Goal: Check status: Check status

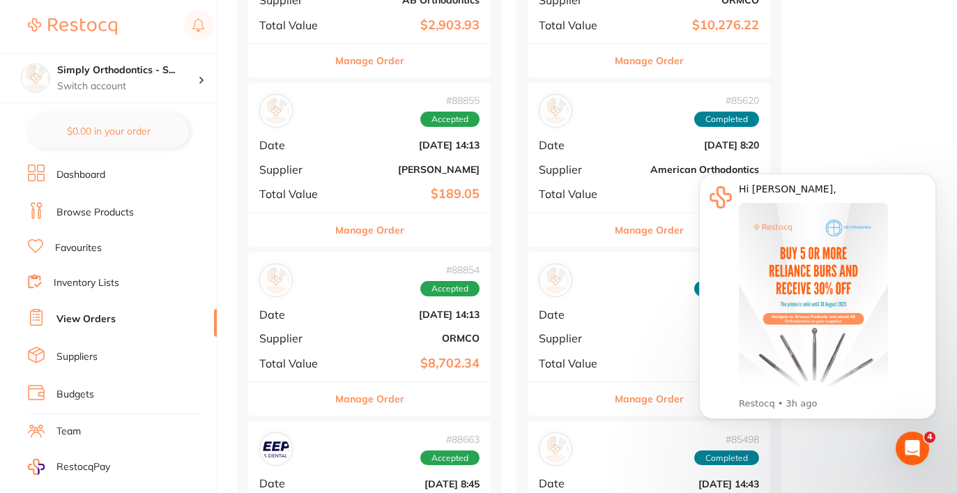
scroll to position [1349, 0]
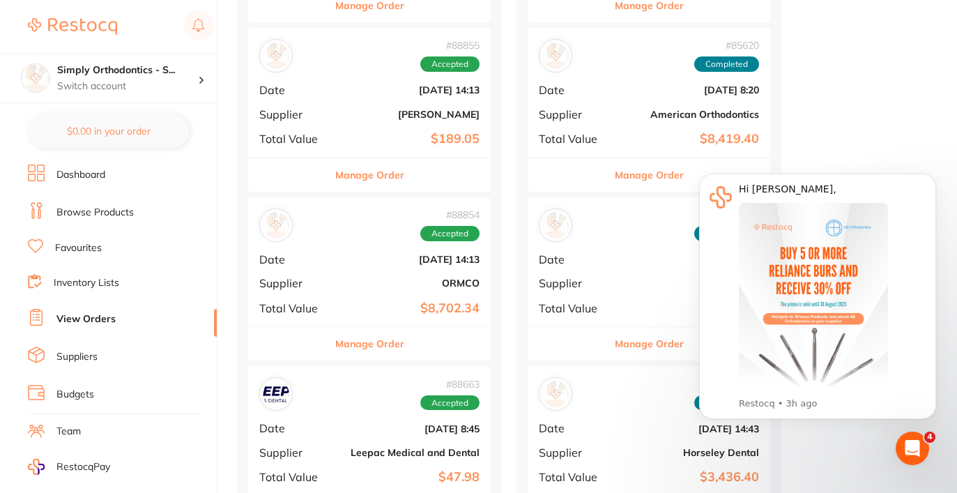
click at [460, 280] on div "# 88854 Accepted Date Aug 4 2025, 14:13 Supplier ORMCO Total Value $8,702.34" at bounding box center [369, 261] width 242 height 129
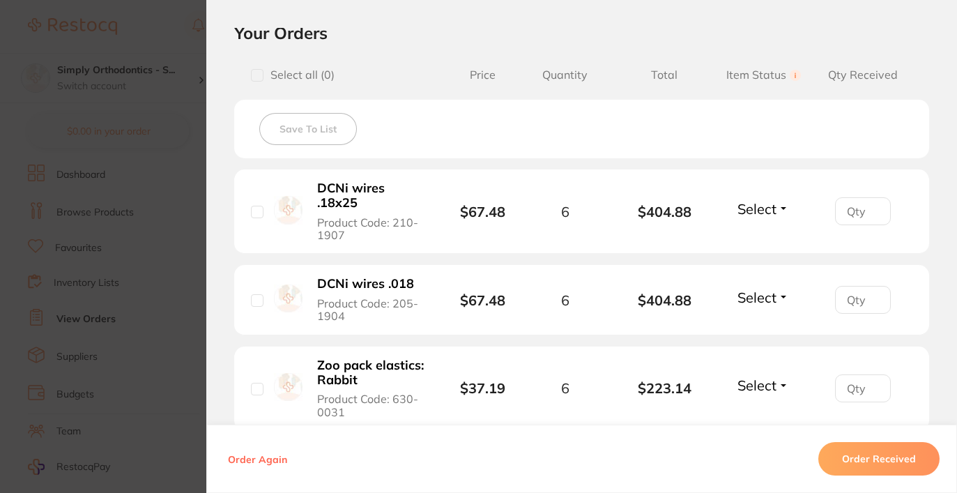
scroll to position [321, 0]
click at [759, 213] on span "Select" at bounding box center [756, 207] width 39 height 17
click at [761, 238] on span "Received" at bounding box center [763, 237] width 36 height 10
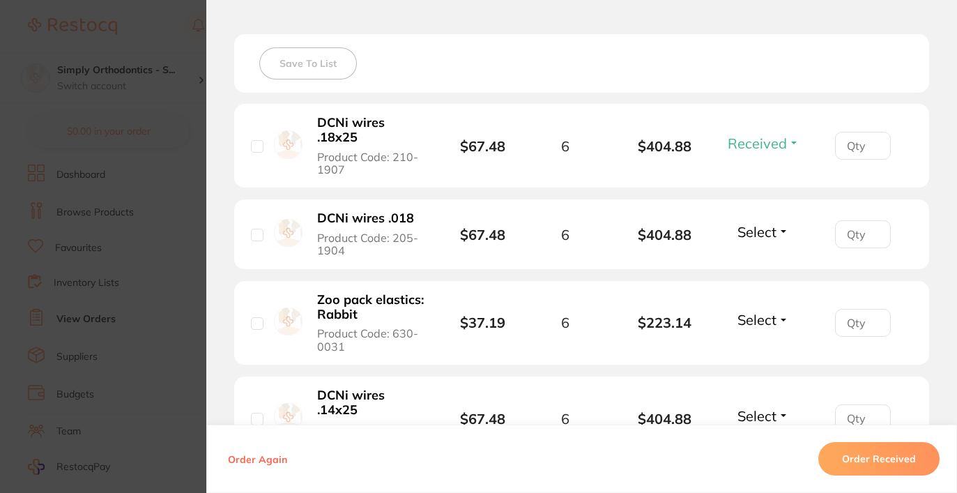
scroll to position [387, 0]
click at [763, 230] on span "Select" at bounding box center [756, 230] width 39 height 17
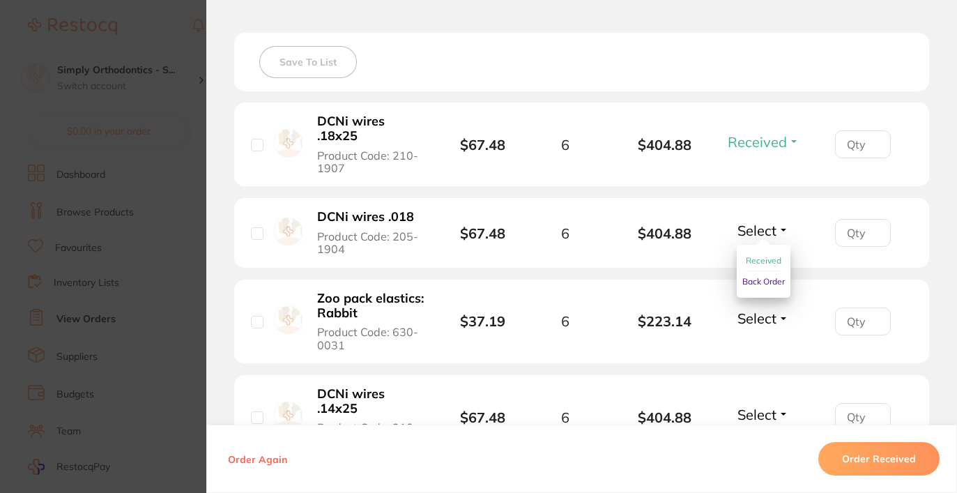
click at [755, 263] on span "Received" at bounding box center [763, 260] width 36 height 10
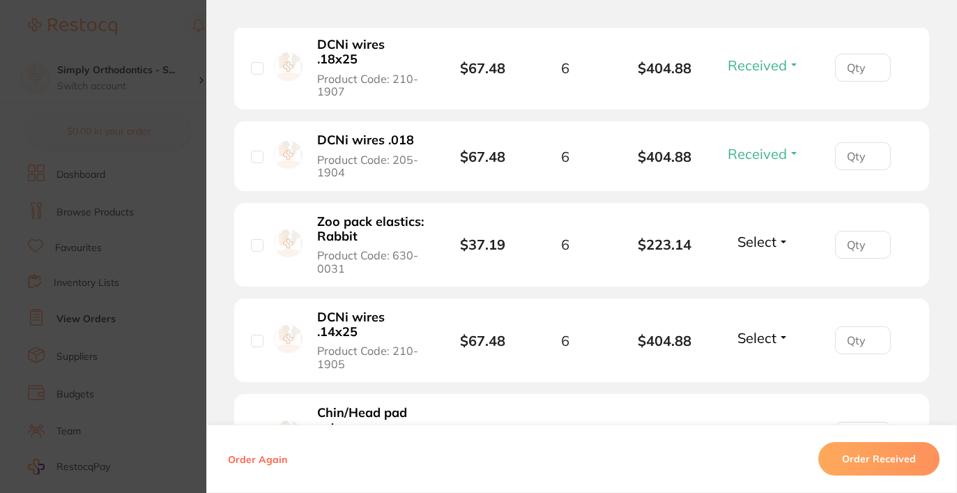
scroll to position [464, 0]
click at [764, 246] on span "Select" at bounding box center [756, 240] width 39 height 17
click at [763, 270] on button "Received" at bounding box center [763, 272] width 36 height 22
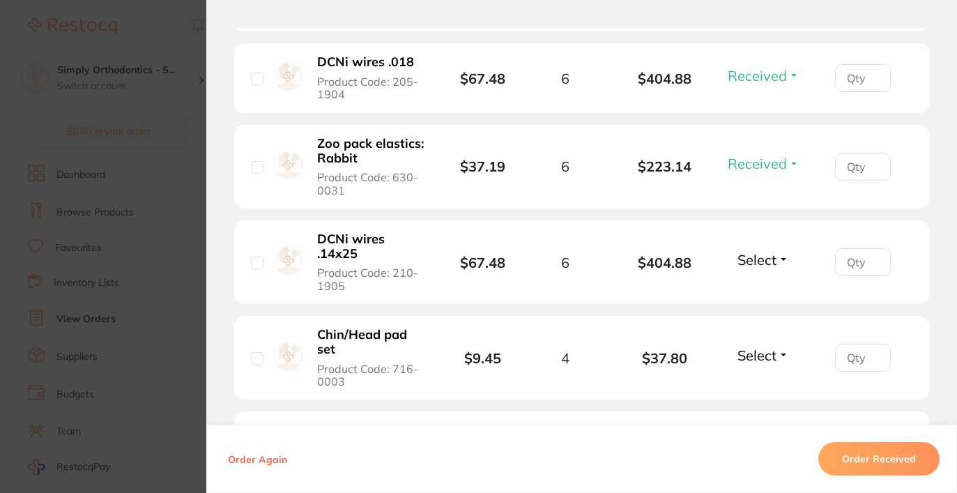
scroll to position [541, 0]
click at [763, 268] on span "Select" at bounding box center [756, 259] width 39 height 17
click at [764, 292] on span "Received" at bounding box center [763, 289] width 36 height 10
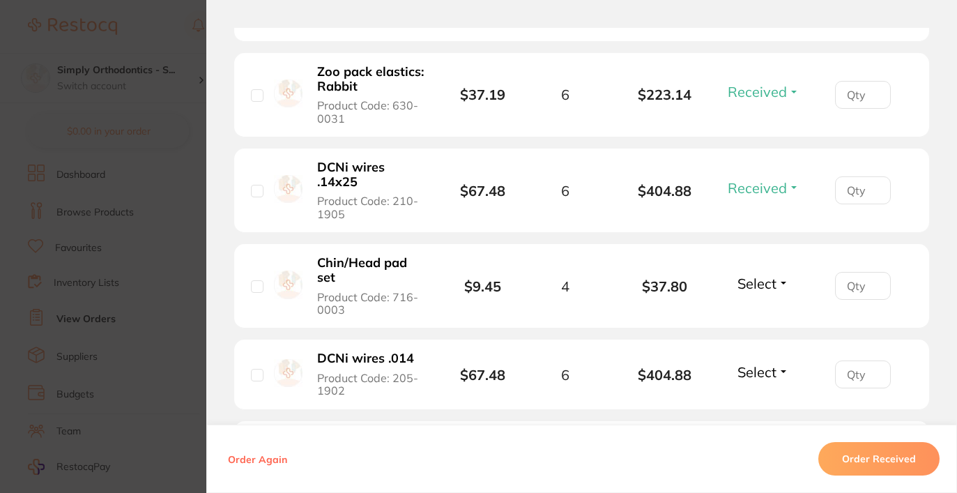
scroll to position [614, 0]
click at [764, 291] on span "Select" at bounding box center [756, 282] width 39 height 17
click at [762, 314] on span "Received" at bounding box center [763, 312] width 36 height 10
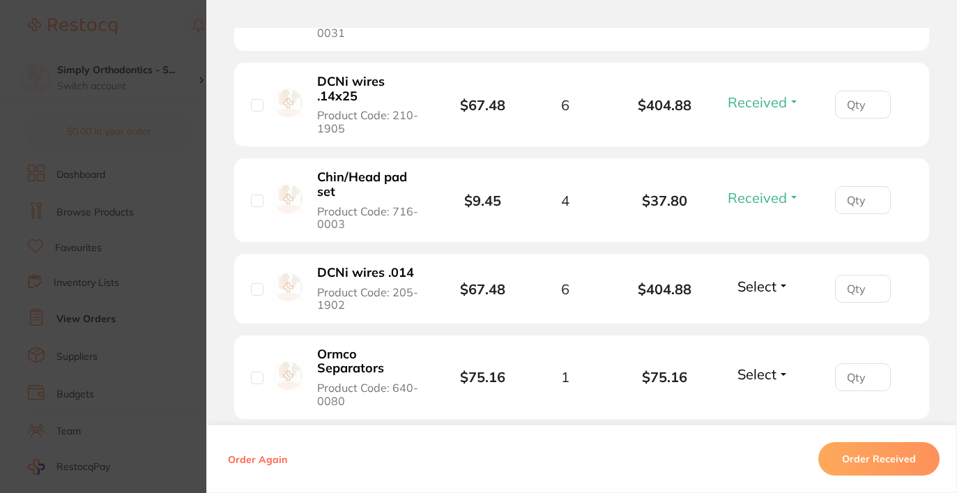
scroll to position [699, 0]
click at [762, 314] on li "DCNi wires .014 Product Code: 205-1902 $67.48 6 $404.88 Select Received Back Or…" at bounding box center [581, 288] width 695 height 70
click at [762, 292] on span "Select" at bounding box center [756, 285] width 39 height 17
click at [765, 320] on span "Received" at bounding box center [763, 315] width 36 height 10
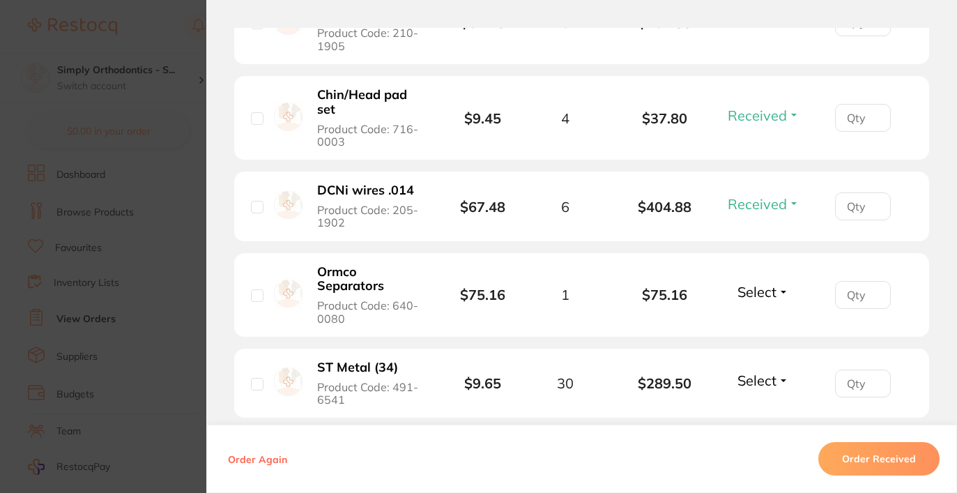
scroll to position [782, 0]
click at [763, 305] on div "Select Received Back Order" at bounding box center [763, 293] width 60 height 23
click at [762, 299] on span "Select" at bounding box center [756, 290] width 39 height 17
click at [768, 326] on span "Received" at bounding box center [763, 321] width 36 height 10
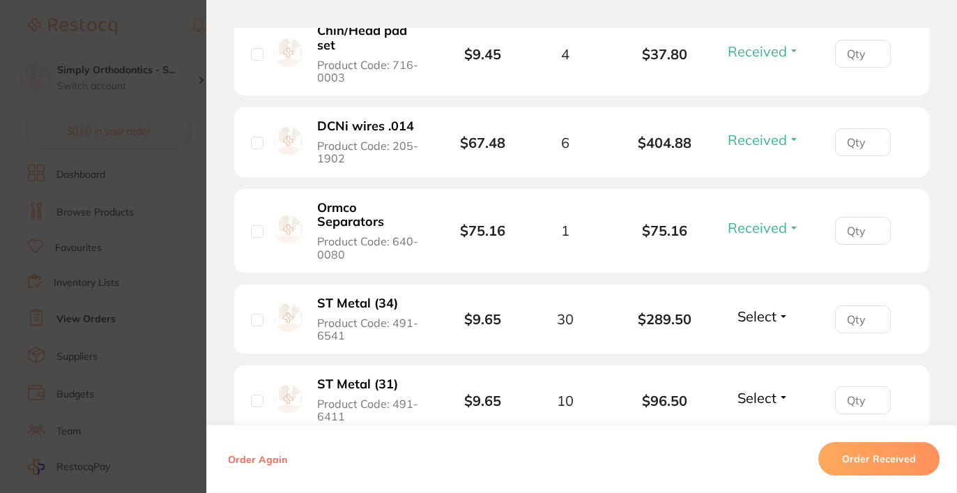
scroll to position [848, 0]
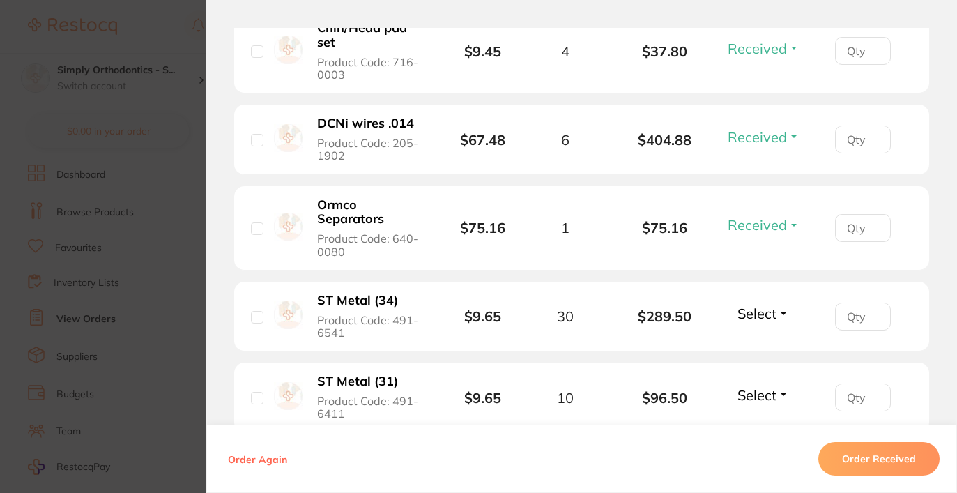
click at [768, 320] on span "Select" at bounding box center [756, 312] width 39 height 17
click at [757, 343] on button "Received" at bounding box center [763, 344] width 36 height 22
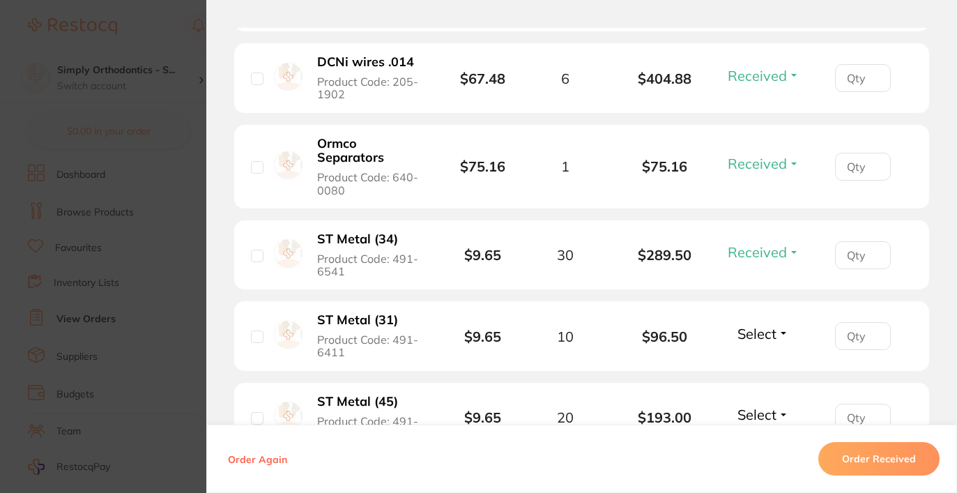
scroll to position [922, 0]
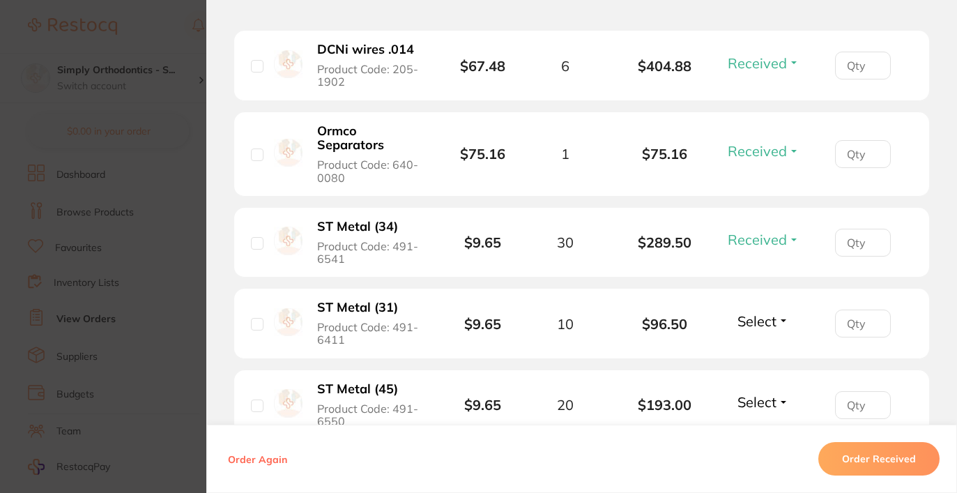
click at [758, 330] on span "Select" at bounding box center [756, 320] width 39 height 17
click at [759, 356] on span "Received" at bounding box center [763, 351] width 36 height 10
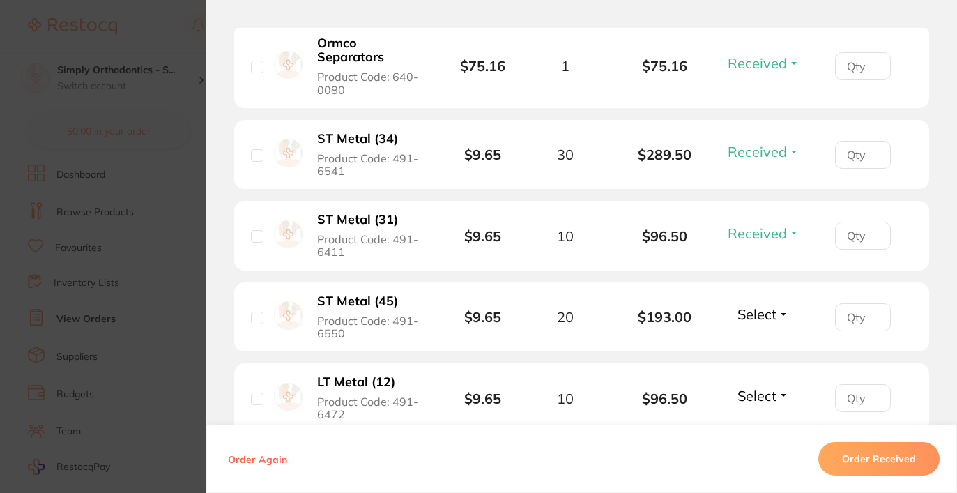
scroll to position [1014, 0]
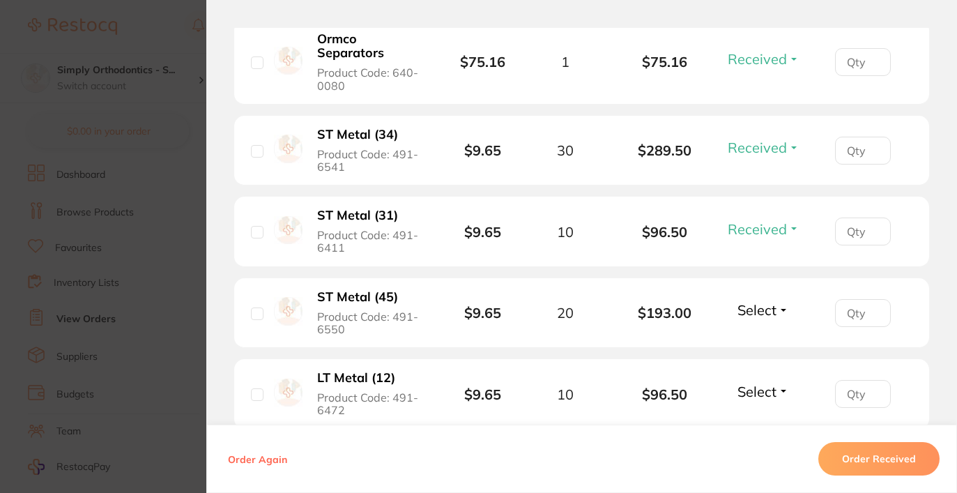
click at [764, 318] on span "Select" at bounding box center [756, 309] width 39 height 17
click at [753, 345] on span "Received" at bounding box center [763, 339] width 36 height 10
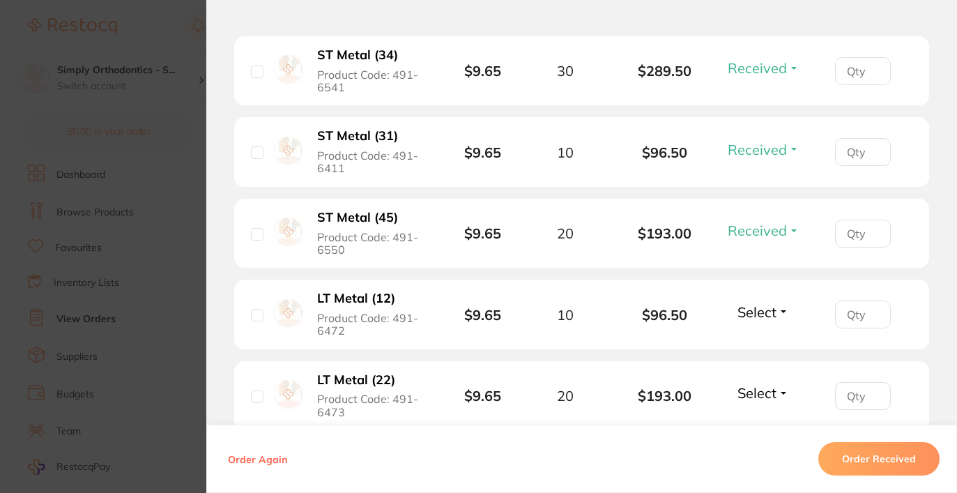
scroll to position [1102, 0]
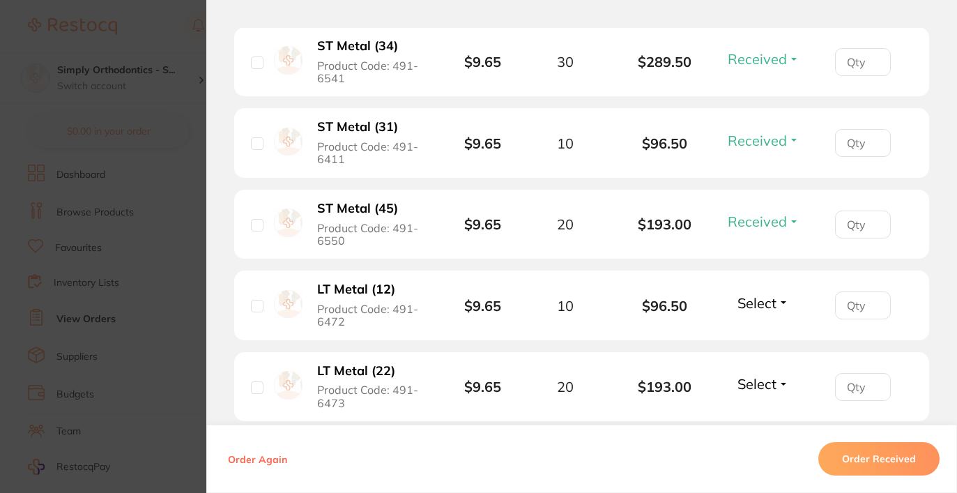
click at [750, 311] on span "Select" at bounding box center [756, 302] width 39 height 17
click at [756, 338] on span "Received" at bounding box center [763, 332] width 36 height 10
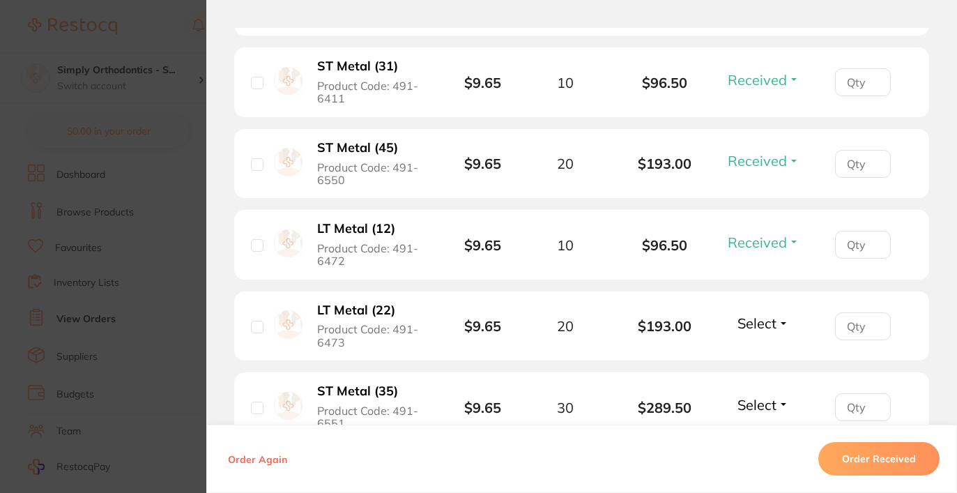
scroll to position [1165, 0]
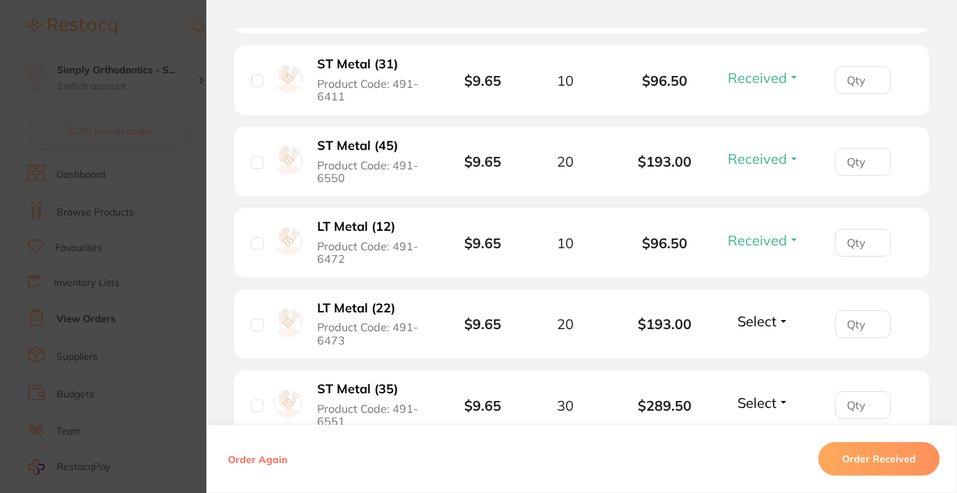
click at [767, 330] on span "Select" at bounding box center [756, 320] width 39 height 17
click at [773, 356] on span "Received" at bounding box center [763, 351] width 36 height 10
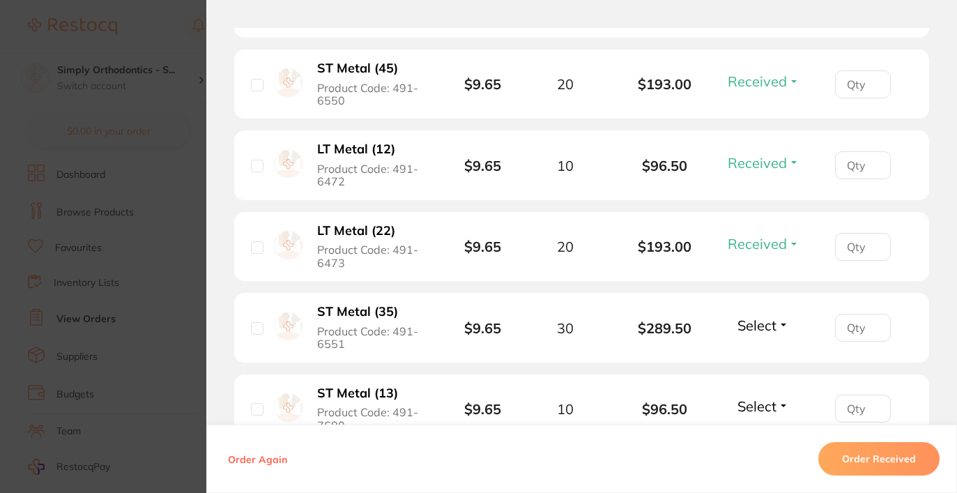
scroll to position [1258, 0]
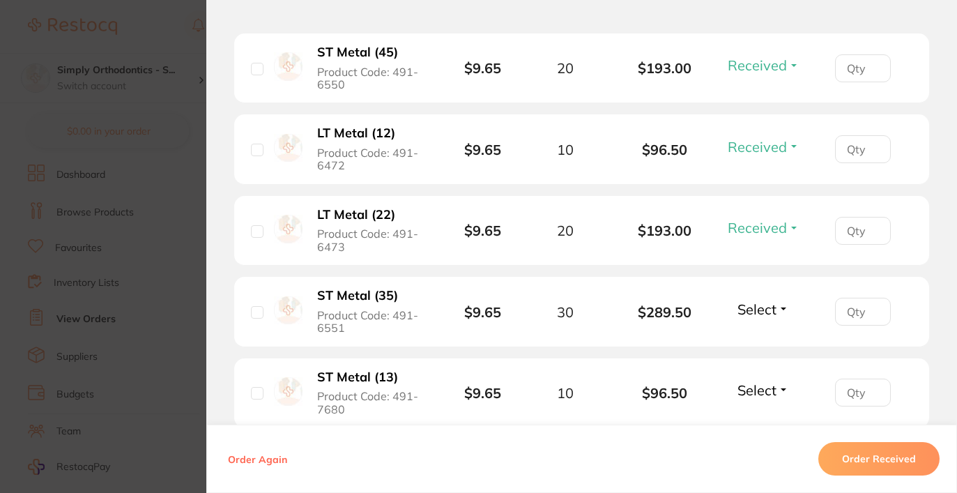
click at [766, 318] on span "Select" at bounding box center [756, 308] width 39 height 17
click at [761, 344] on span "Received" at bounding box center [763, 339] width 36 height 10
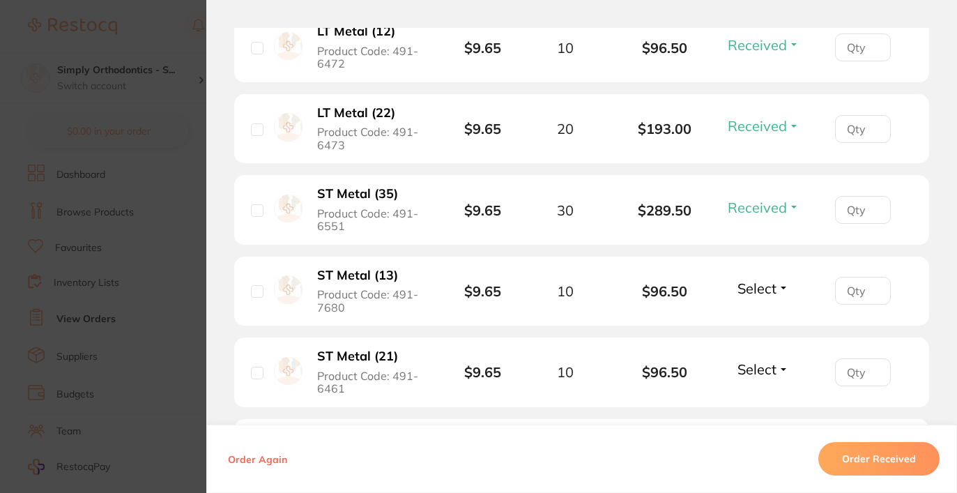
scroll to position [1361, 0]
click at [766, 321] on li "ST Metal (13) Product Code: 491-7680 $9.65 10 $96.50 Select Received Back Order" at bounding box center [581, 291] width 695 height 70
click at [764, 296] on span "Select" at bounding box center [756, 287] width 39 height 17
click at [766, 323] on span "Received" at bounding box center [763, 317] width 36 height 10
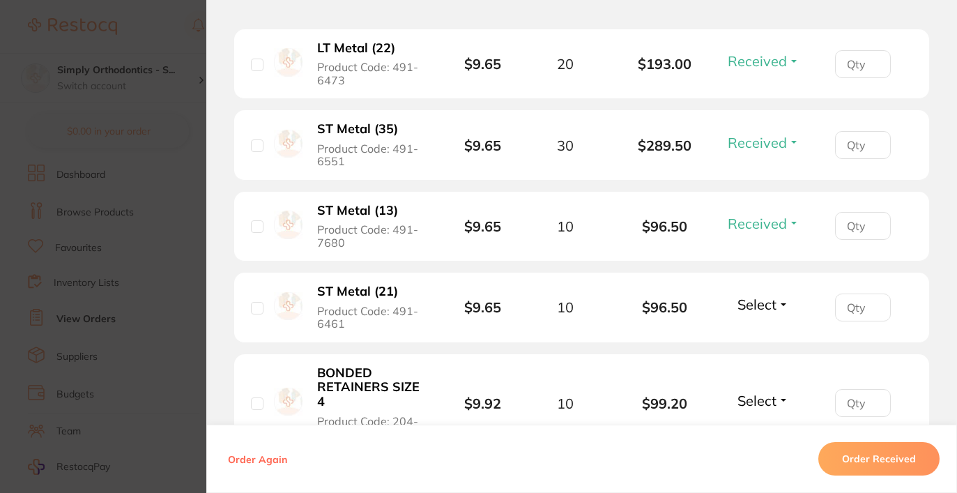
scroll to position [1430, 0]
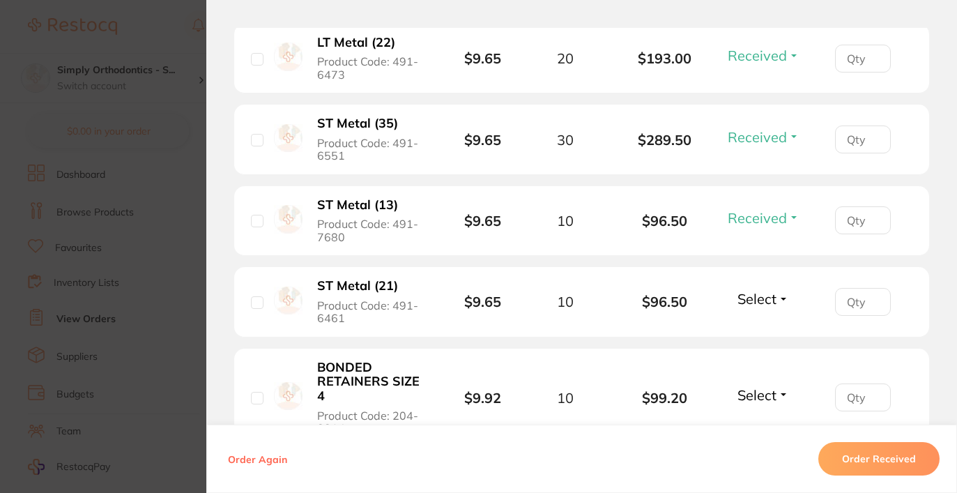
click at [766, 307] on span "Select" at bounding box center [756, 298] width 39 height 17
click at [754, 334] on span "Received" at bounding box center [763, 328] width 36 height 10
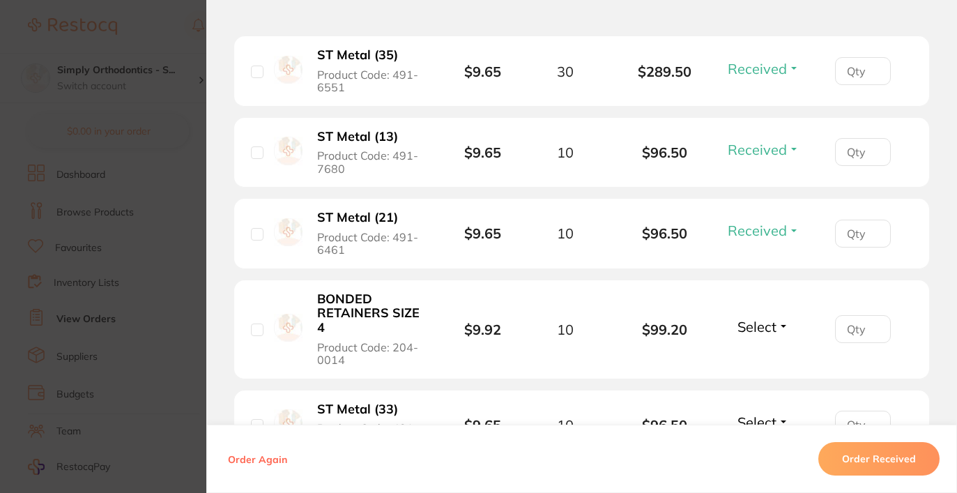
scroll to position [1502, 0]
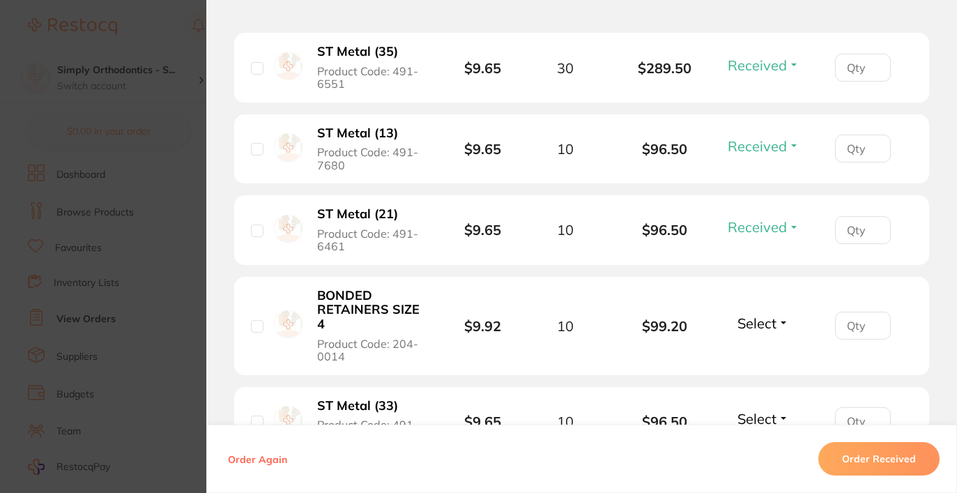
click at [757, 332] on span "Select" at bounding box center [756, 322] width 39 height 17
click at [763, 358] on span "Received" at bounding box center [763, 353] width 36 height 10
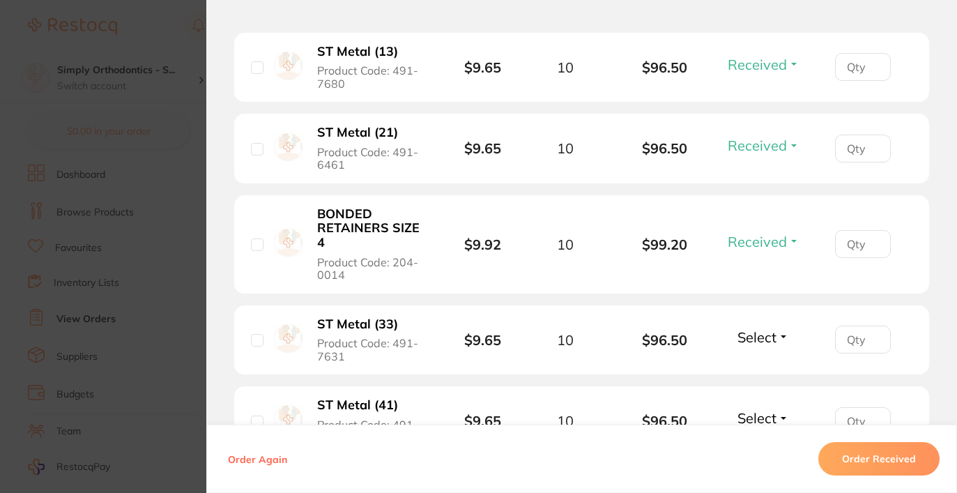
scroll to position [1585, 0]
click at [759, 344] on span "Select" at bounding box center [756, 335] width 39 height 17
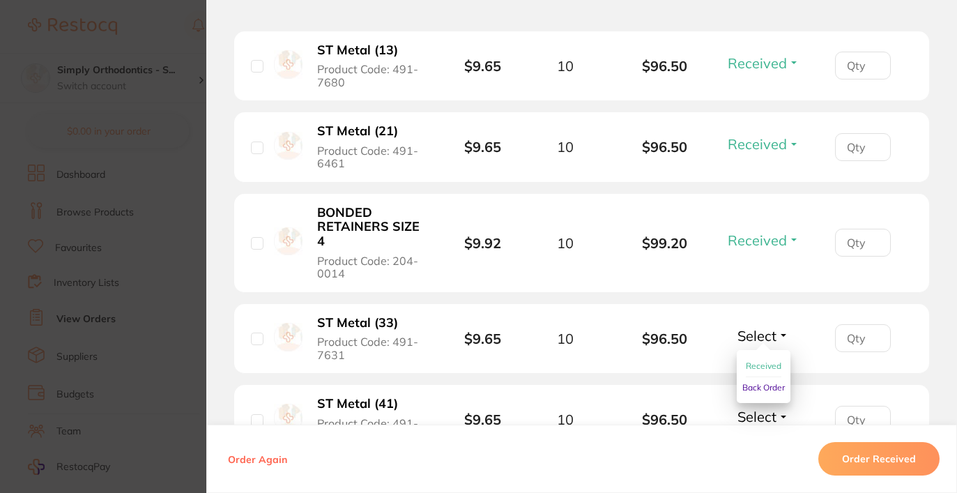
click at [759, 371] on span "Received" at bounding box center [763, 365] width 36 height 10
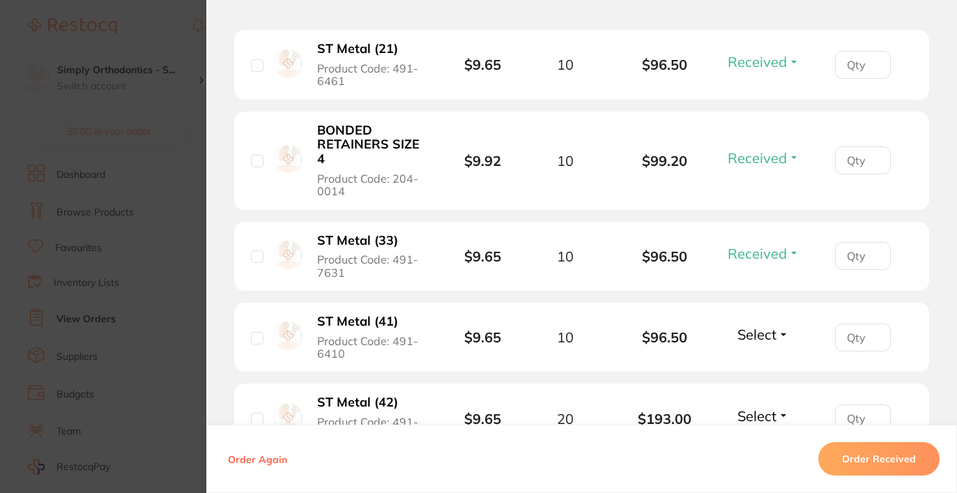
scroll to position [1674, 0]
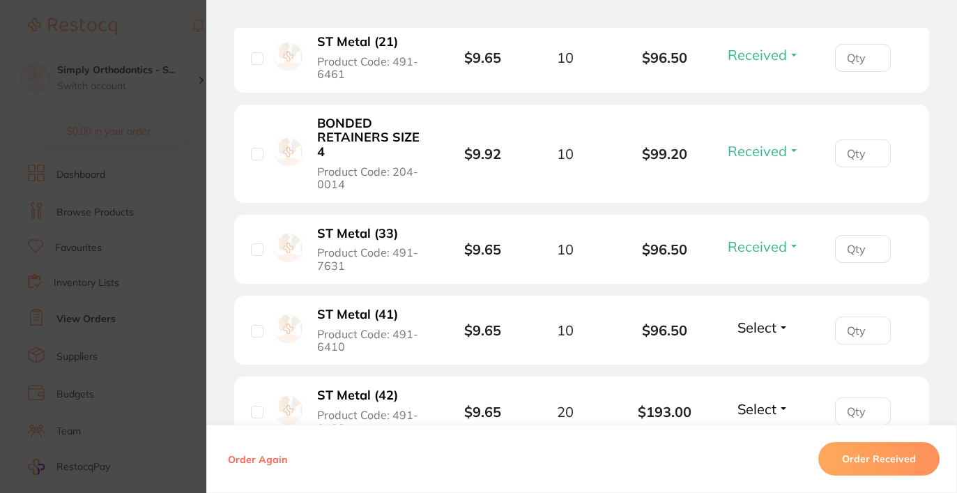
click at [761, 336] on span "Select" at bounding box center [756, 326] width 39 height 17
click at [761, 362] on span "Received" at bounding box center [763, 357] width 36 height 10
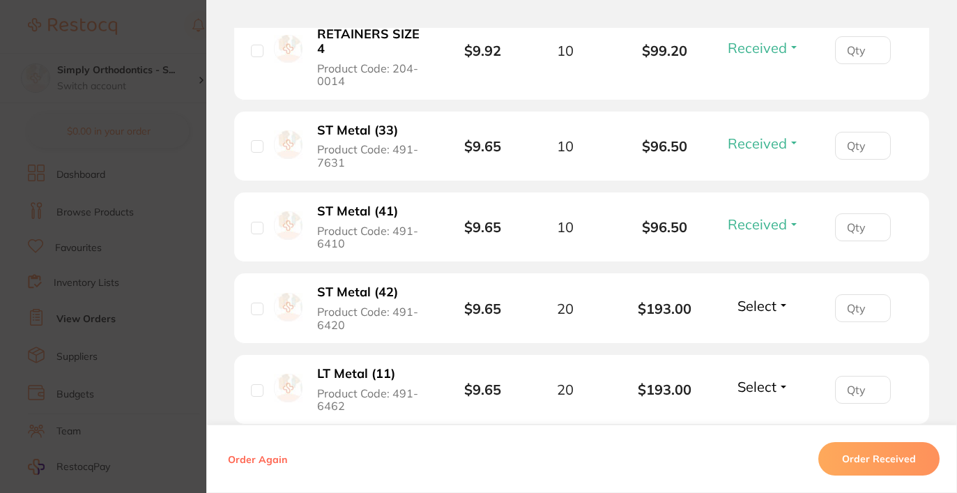
scroll to position [1784, 0]
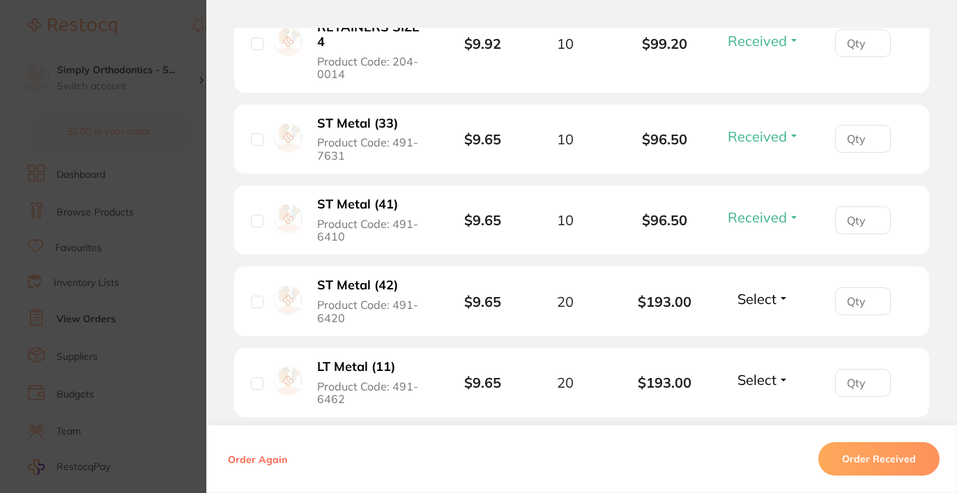
click at [763, 307] on span "Select" at bounding box center [756, 298] width 39 height 17
click at [764, 334] on span "Received" at bounding box center [763, 328] width 36 height 10
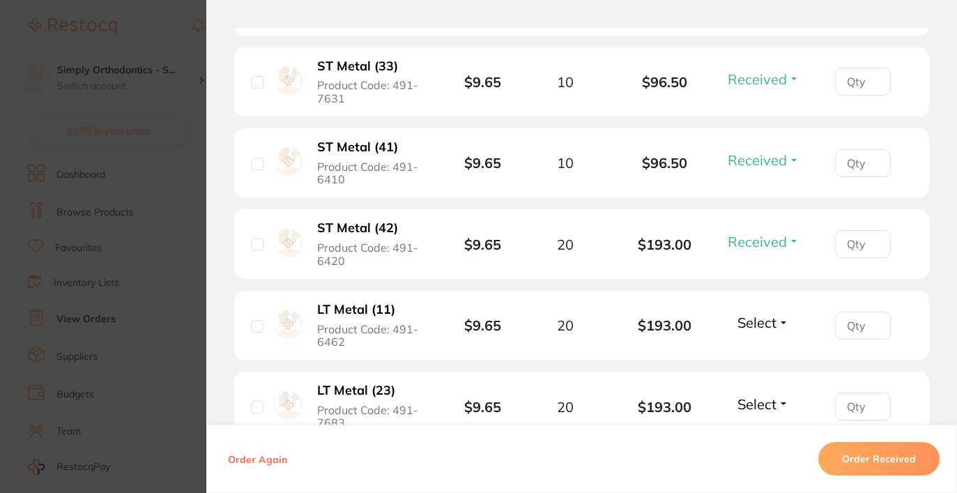
scroll to position [1850, 0]
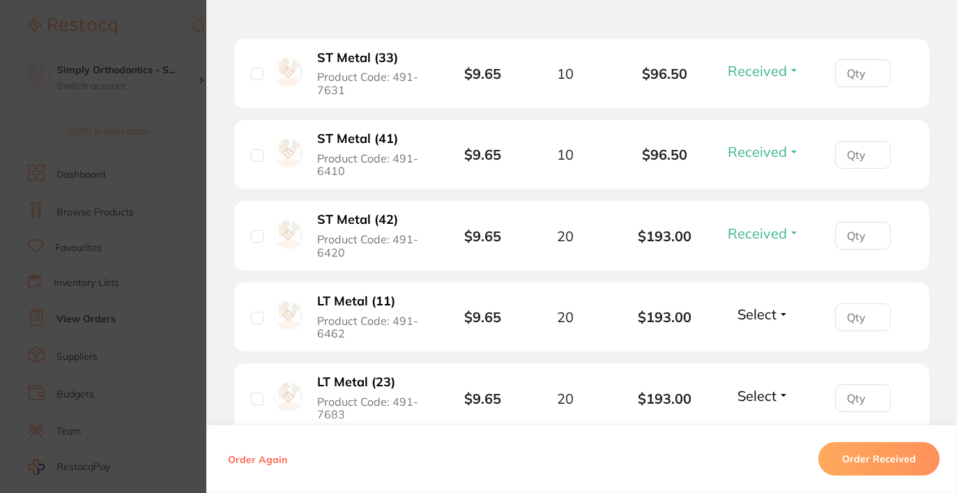
click at [764, 323] on span "Select" at bounding box center [756, 313] width 39 height 17
click at [772, 349] on span "Received" at bounding box center [763, 344] width 36 height 10
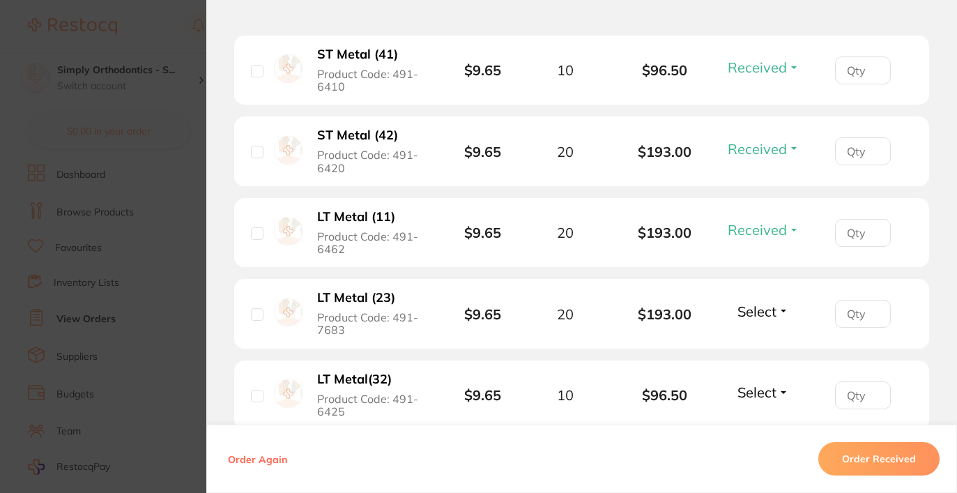
click at [766, 320] on span "Select" at bounding box center [756, 310] width 39 height 17
click at [762, 346] on span "Received" at bounding box center [763, 341] width 36 height 10
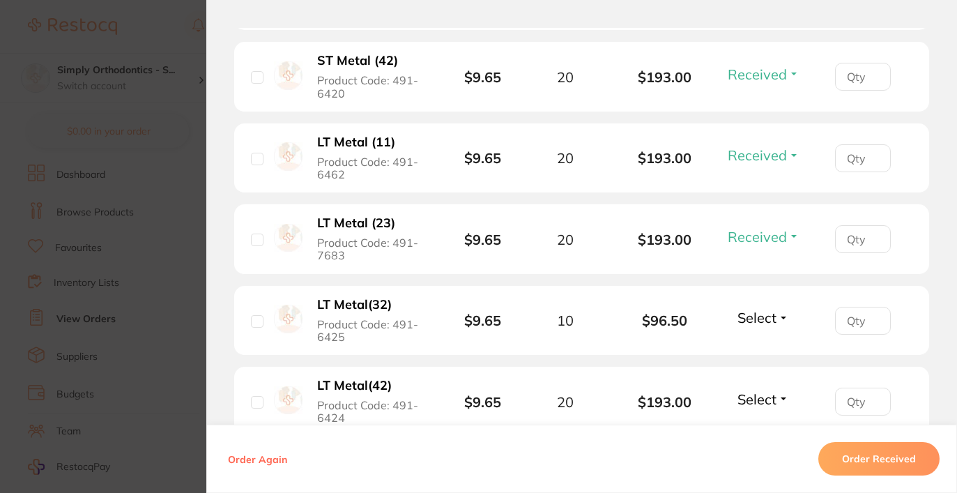
scroll to position [2011, 0]
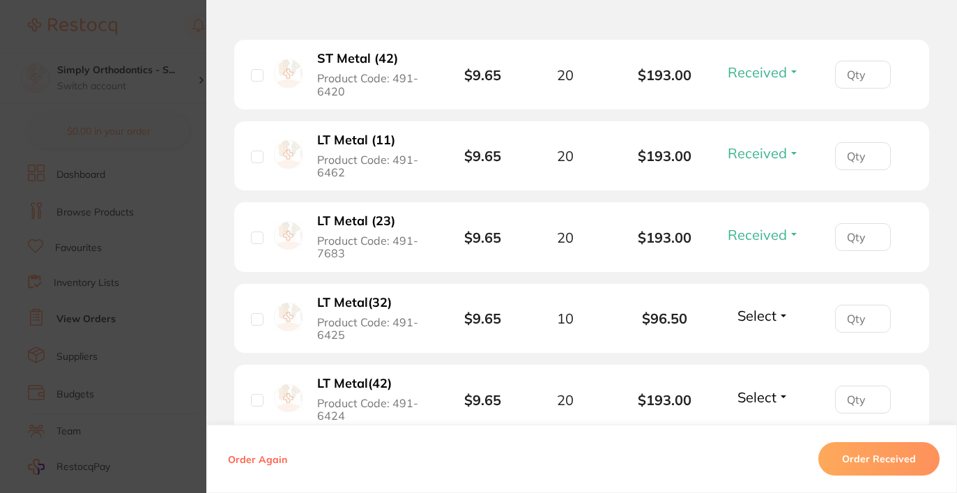
click at [764, 324] on span "Select" at bounding box center [756, 315] width 39 height 17
click at [773, 350] on span "Received" at bounding box center [763, 345] width 36 height 10
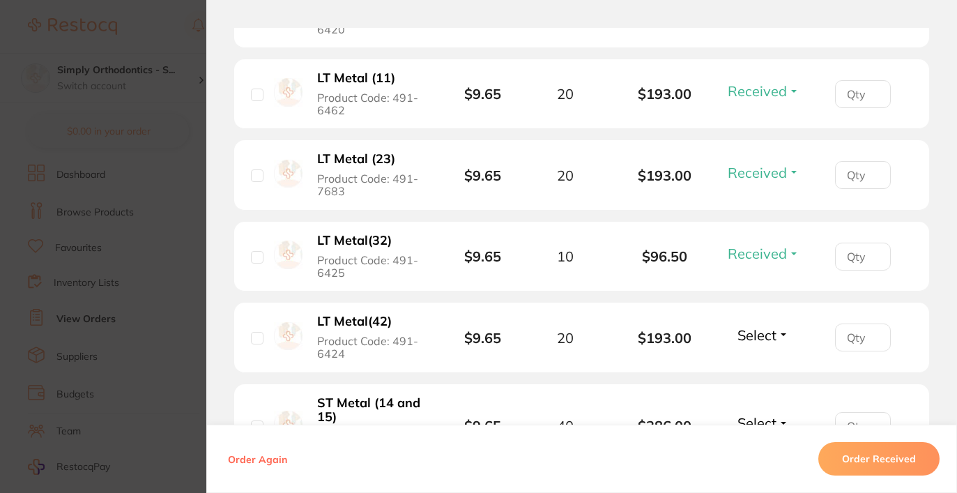
scroll to position [2074, 0]
click at [764, 342] on span "Select" at bounding box center [756, 333] width 39 height 17
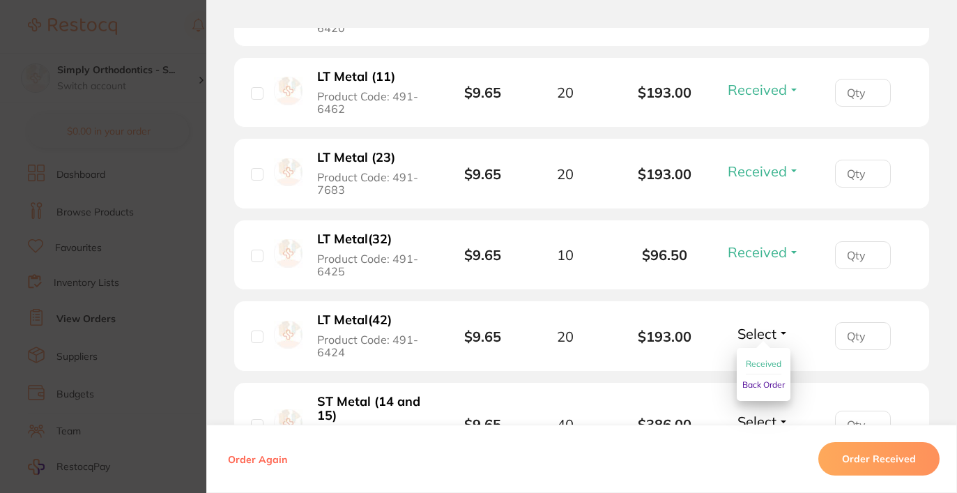
click at [764, 369] on span "Received" at bounding box center [763, 363] width 36 height 10
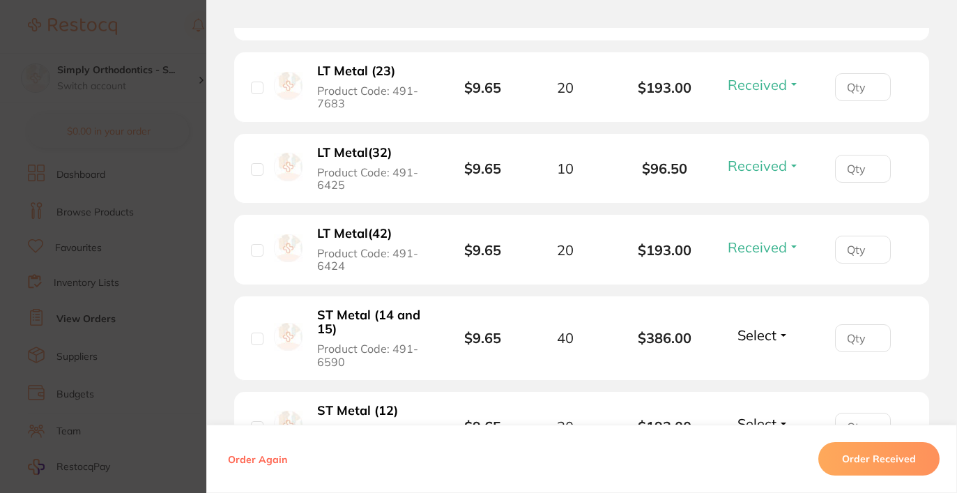
scroll to position [2162, 0]
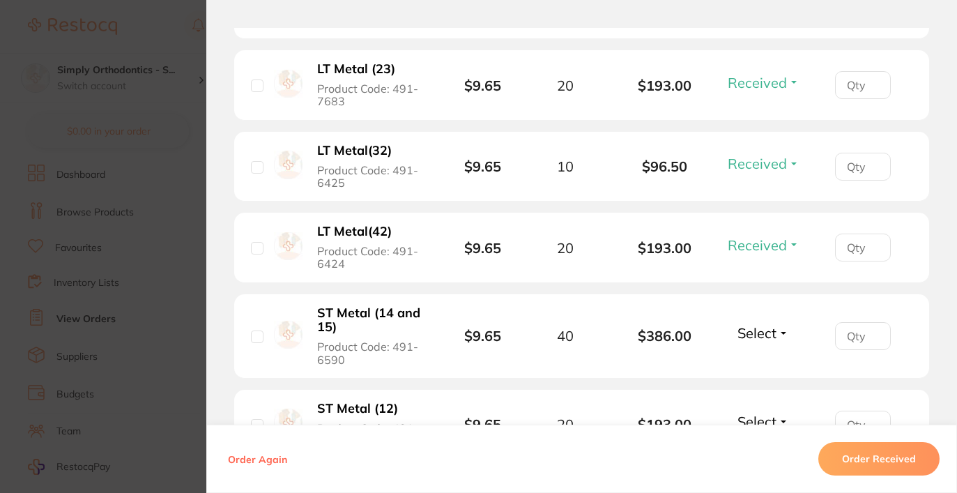
click at [759, 341] on span "Select" at bounding box center [756, 332] width 39 height 17
click at [761, 368] on span "Received" at bounding box center [763, 362] width 36 height 10
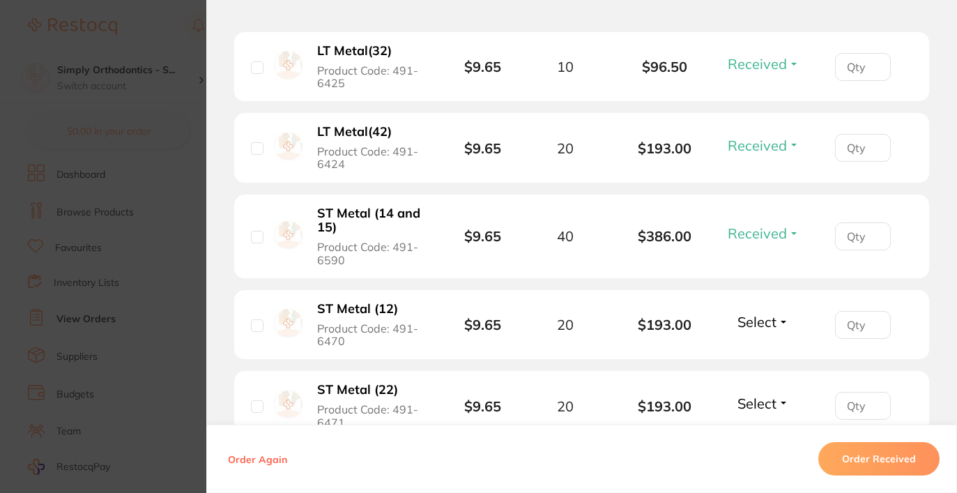
scroll to position [2269, 0]
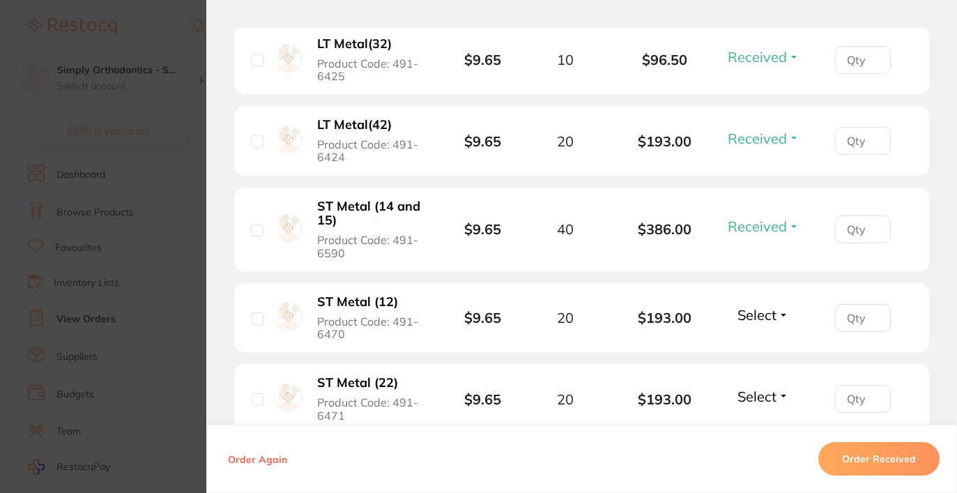
click at [761, 323] on span "Select" at bounding box center [756, 314] width 39 height 17
click at [759, 350] on span "Received" at bounding box center [763, 344] width 36 height 10
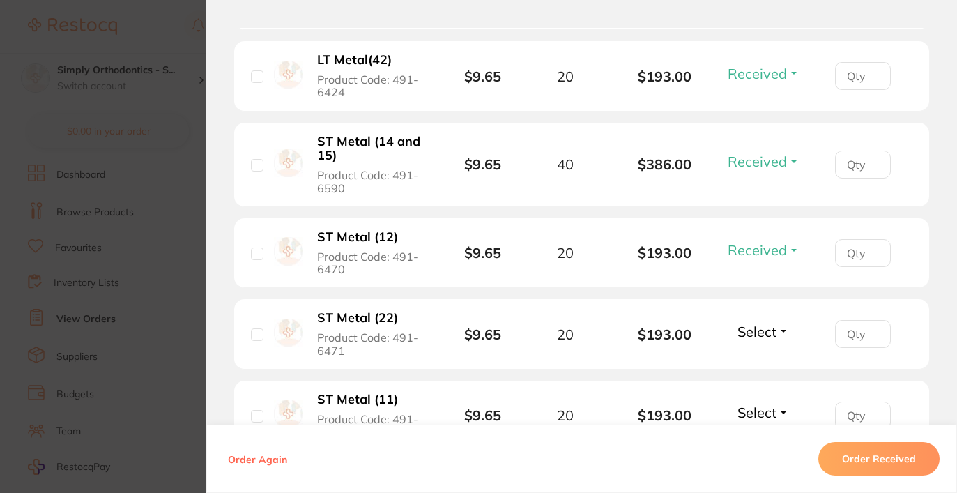
scroll to position [2339, 0]
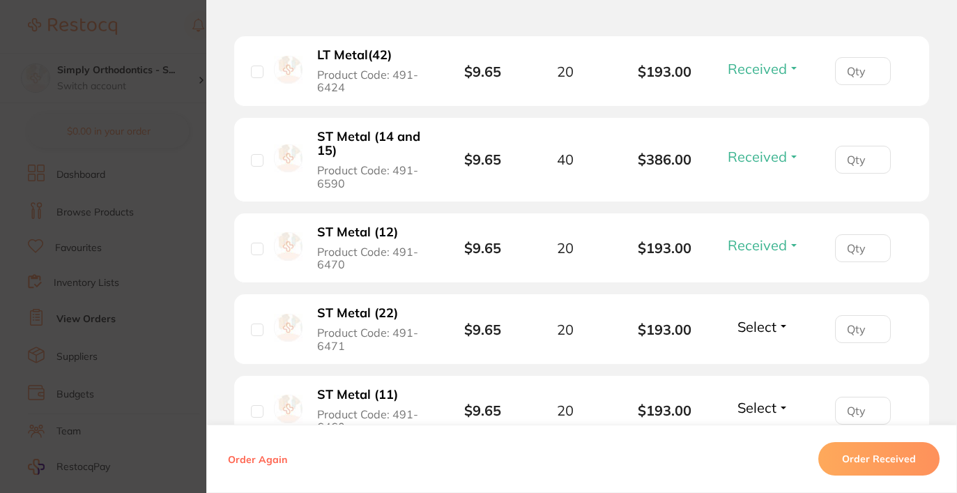
click at [761, 335] on span "Select" at bounding box center [756, 326] width 39 height 17
click at [764, 362] on span "Received" at bounding box center [763, 356] width 36 height 10
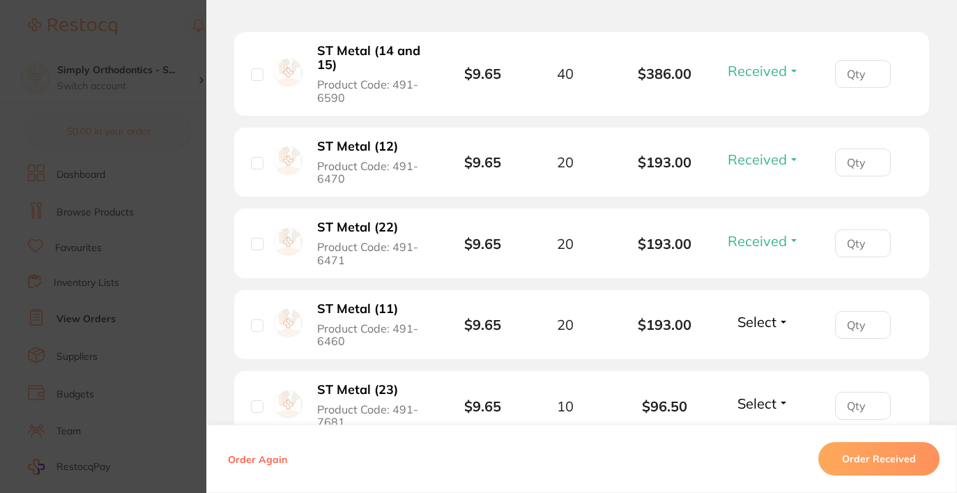
scroll to position [2434, 0]
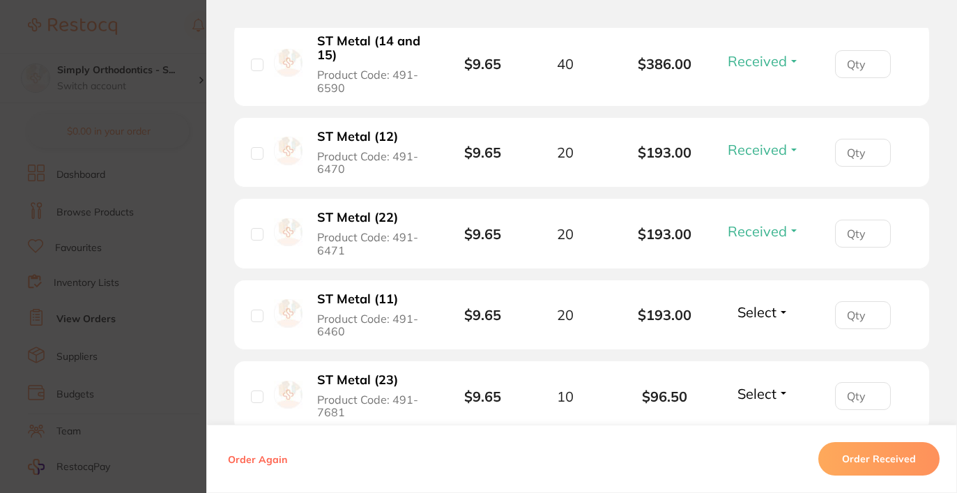
click at [756, 320] on span "Select" at bounding box center [756, 311] width 39 height 17
click at [759, 347] on span "Received" at bounding box center [763, 341] width 36 height 10
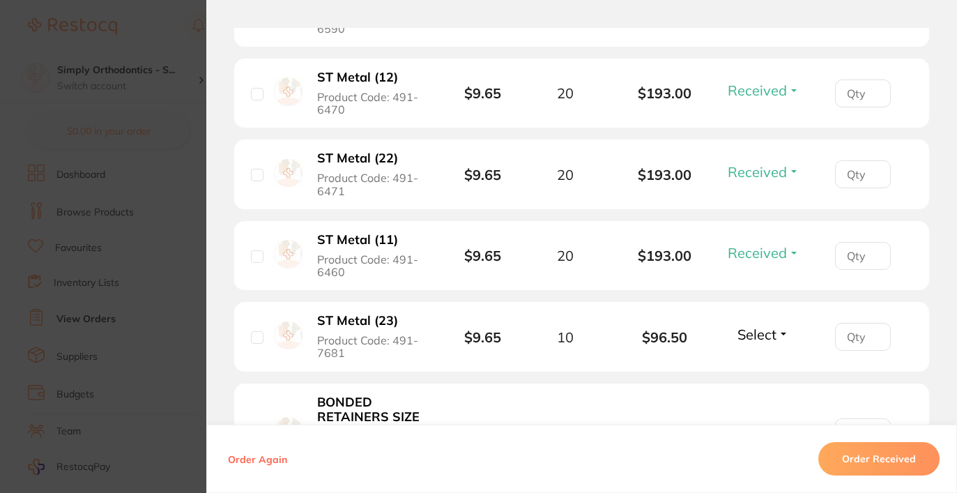
scroll to position [2494, 0]
click at [759, 342] on button "Select" at bounding box center [763, 333] width 60 height 17
click at [761, 375] on button "Received" at bounding box center [763, 364] width 36 height 22
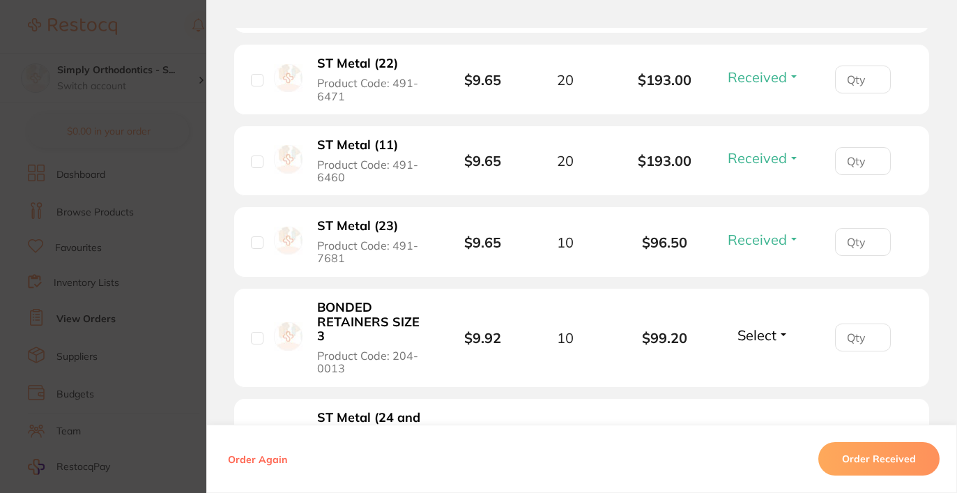
scroll to position [2601, 0]
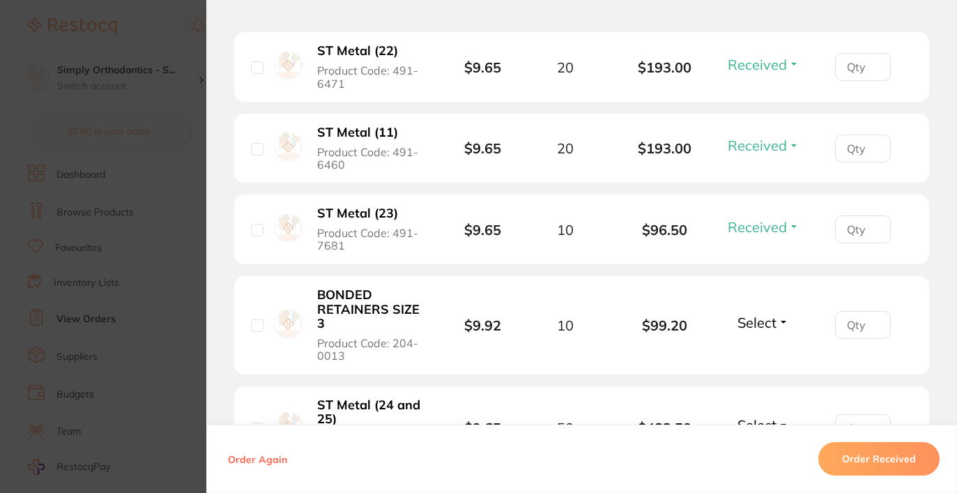
click at [764, 331] on span "Select" at bounding box center [756, 322] width 39 height 17
click at [762, 357] on span "Received" at bounding box center [763, 352] width 36 height 10
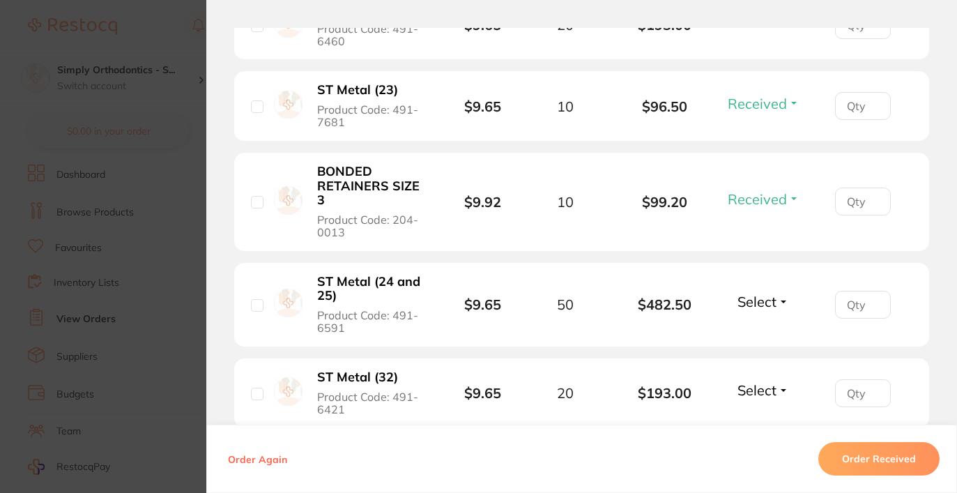
scroll to position [2724, 0]
click at [762, 346] on li "ST Metal (24 and 25) Product Code: 491-6591 $9.65 50 $482.50 Select Received Ba…" at bounding box center [581, 305] width 695 height 84
click at [761, 310] on span "Select" at bounding box center [756, 301] width 39 height 17
click at [762, 336] on span "Received" at bounding box center [763, 331] width 36 height 10
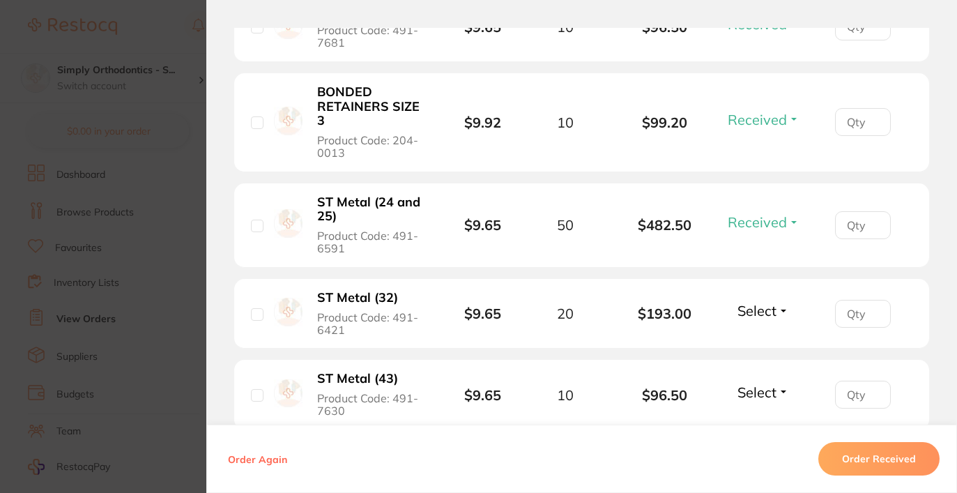
scroll to position [2806, 0]
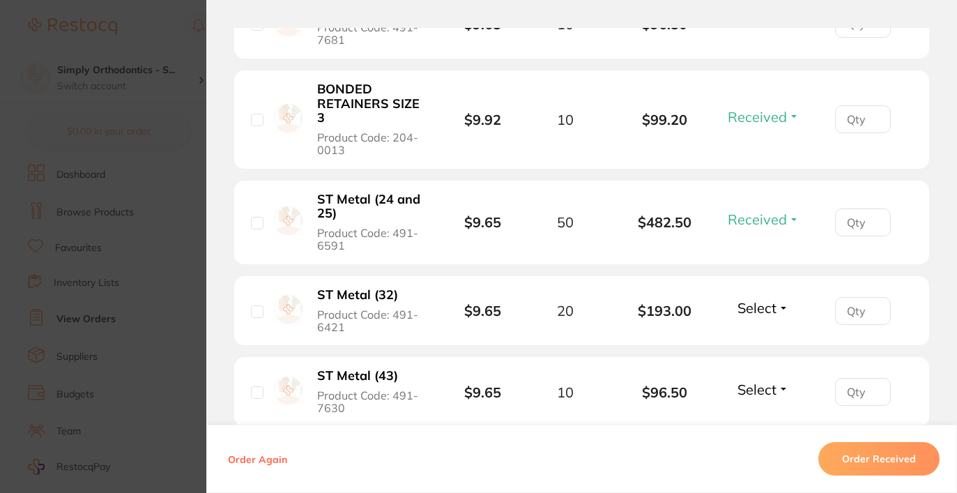
click at [760, 316] on span "Select" at bounding box center [756, 307] width 39 height 17
click at [766, 343] on span "Received" at bounding box center [763, 337] width 36 height 10
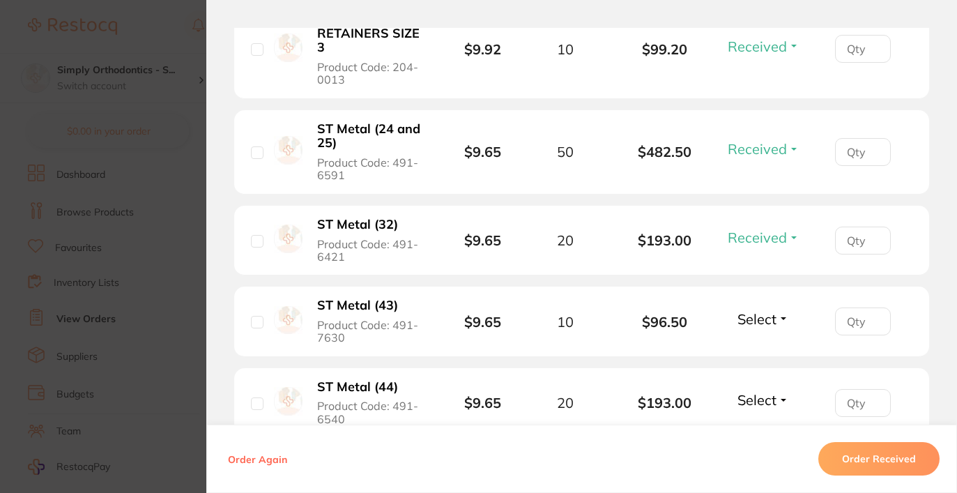
scroll to position [2880, 0]
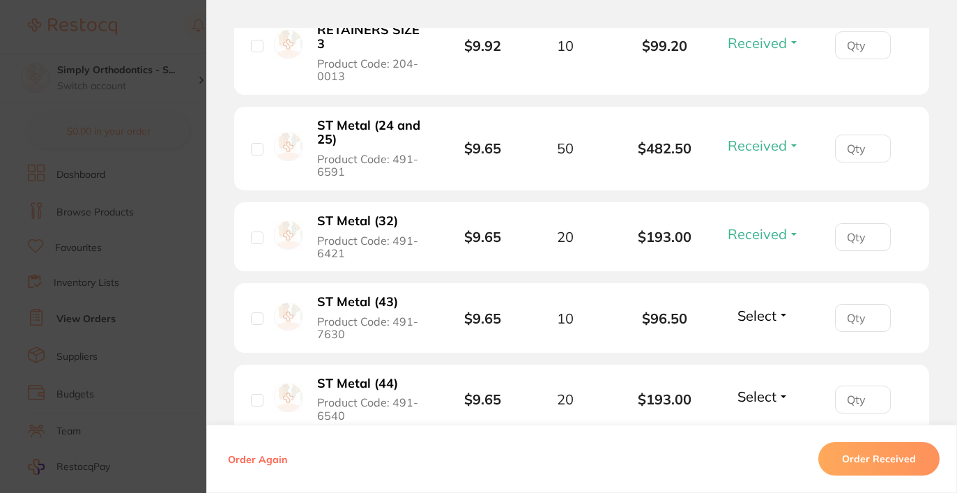
click at [760, 324] on span "Select" at bounding box center [756, 315] width 39 height 17
click at [769, 350] on span "Received" at bounding box center [763, 345] width 36 height 10
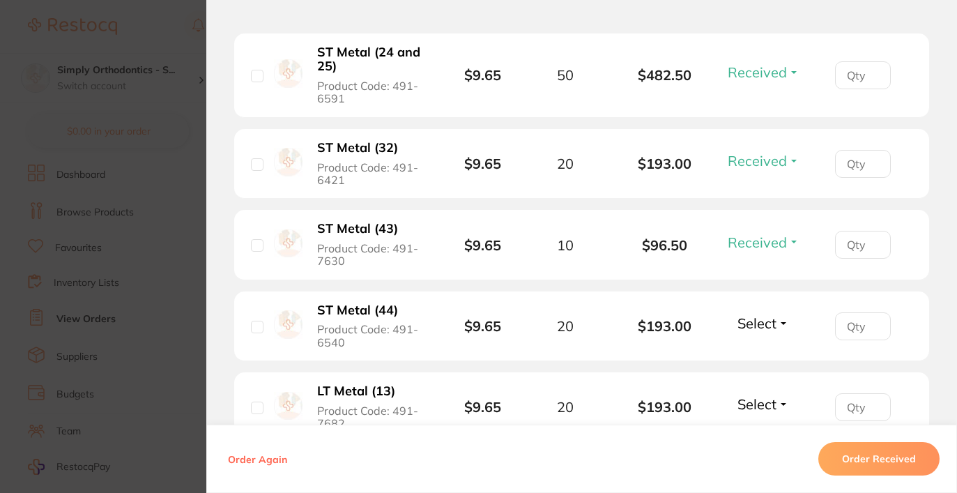
scroll to position [2970, 0]
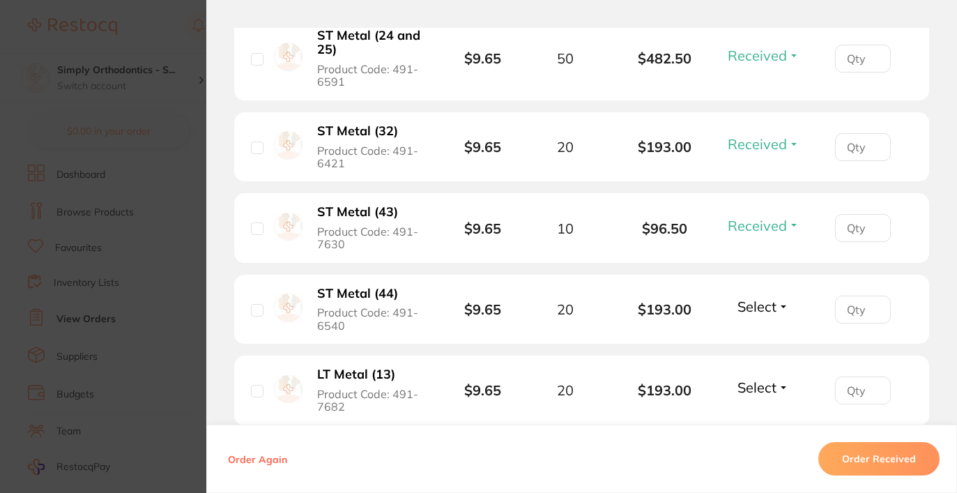
click at [767, 315] on span "Select" at bounding box center [756, 305] width 39 height 17
click at [770, 341] on span "Received" at bounding box center [763, 336] width 36 height 10
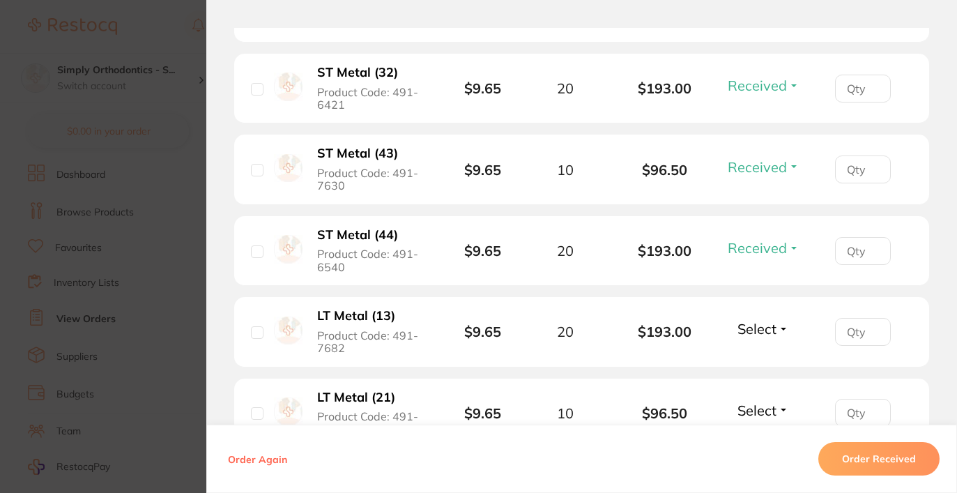
scroll to position [3038, 0]
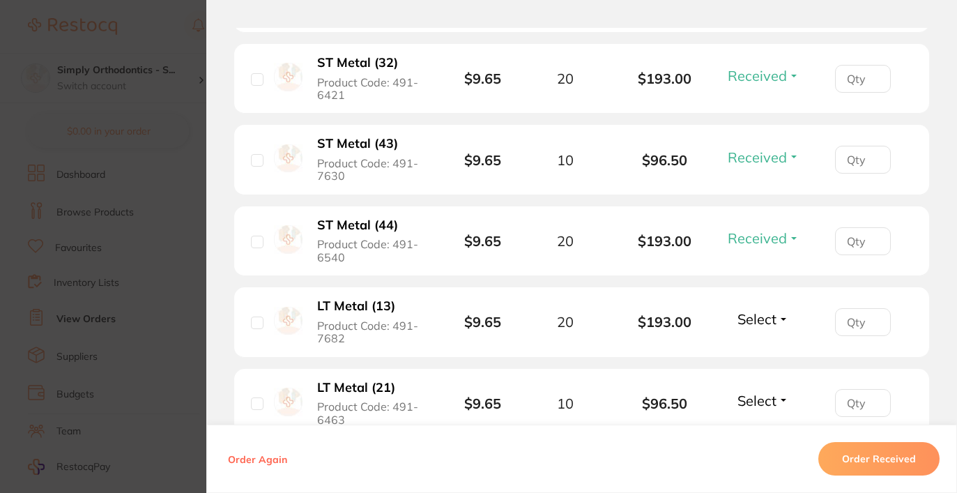
click at [766, 327] on span "Select" at bounding box center [756, 318] width 39 height 17
click at [764, 354] on span "Received" at bounding box center [763, 348] width 36 height 10
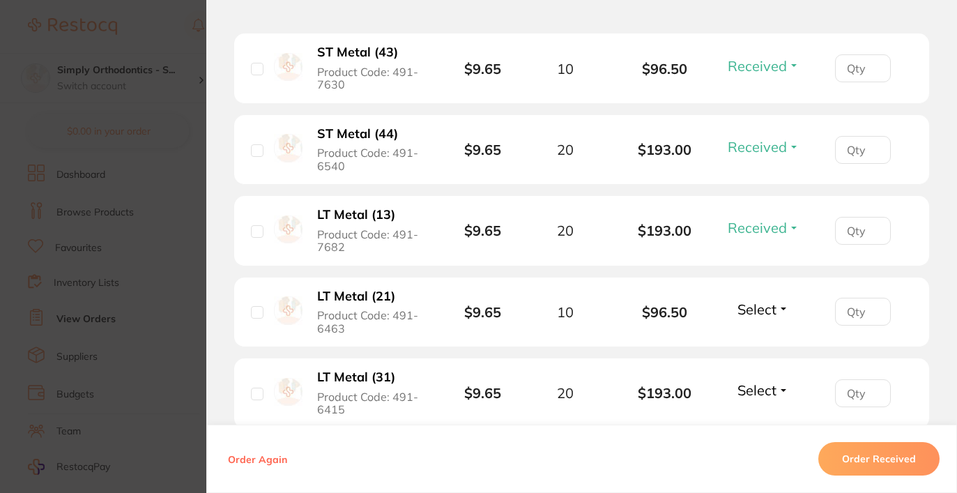
scroll to position [3129, 0]
click at [761, 318] on span "Select" at bounding box center [756, 309] width 39 height 17
click at [759, 345] on span "Received" at bounding box center [763, 339] width 36 height 10
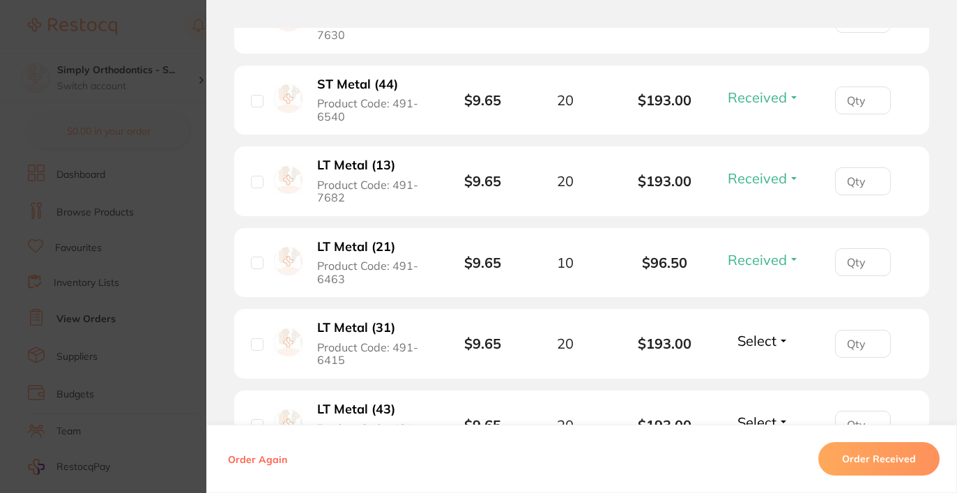
scroll to position [3204, 0]
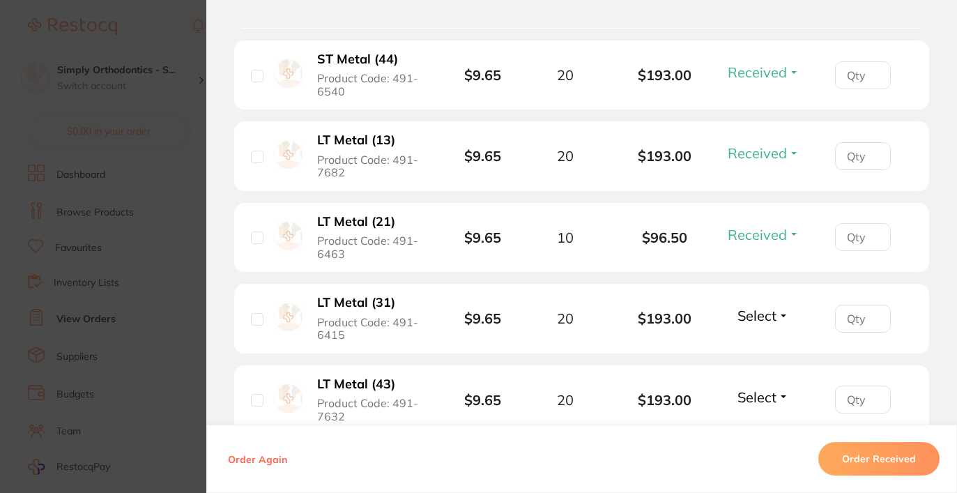
click at [766, 324] on span "Select" at bounding box center [756, 315] width 39 height 17
click at [766, 350] on span "Received" at bounding box center [763, 345] width 36 height 10
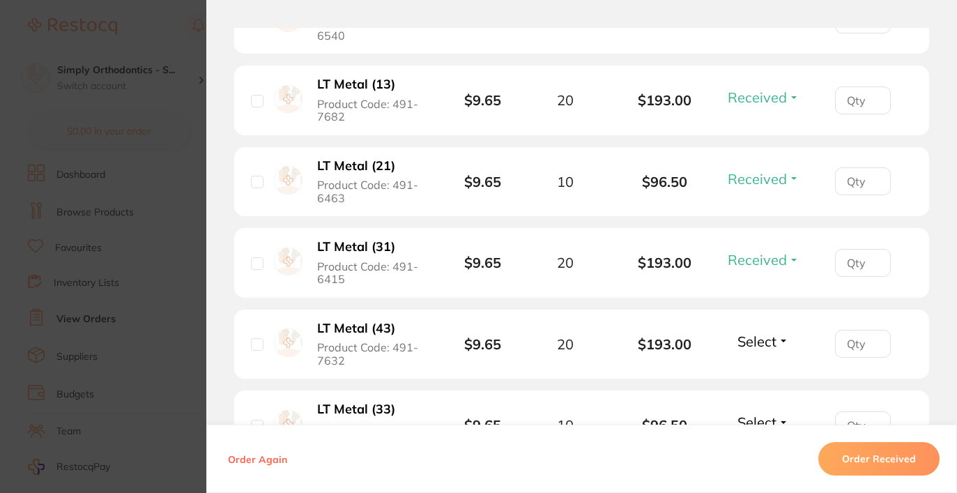
scroll to position [3263, 0]
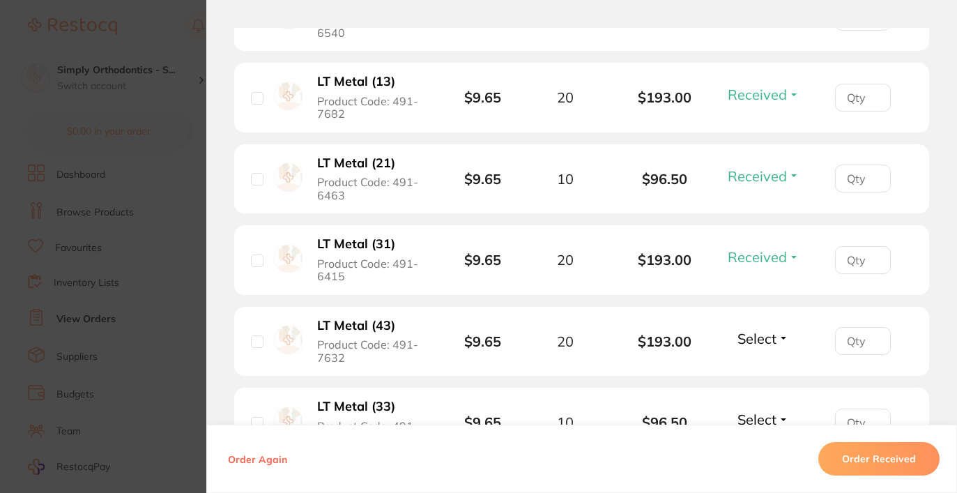
click at [766, 347] on span "Select" at bounding box center [756, 338] width 39 height 17
click at [760, 373] on span "Received" at bounding box center [763, 368] width 36 height 10
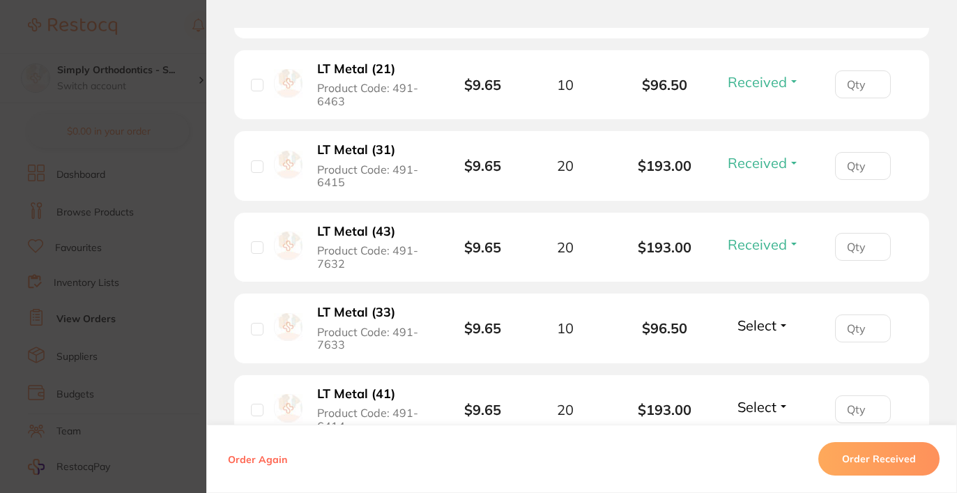
scroll to position [3356, 0]
click at [761, 334] on span "Select" at bounding box center [756, 325] width 39 height 17
click at [759, 361] on span "Received" at bounding box center [763, 355] width 36 height 10
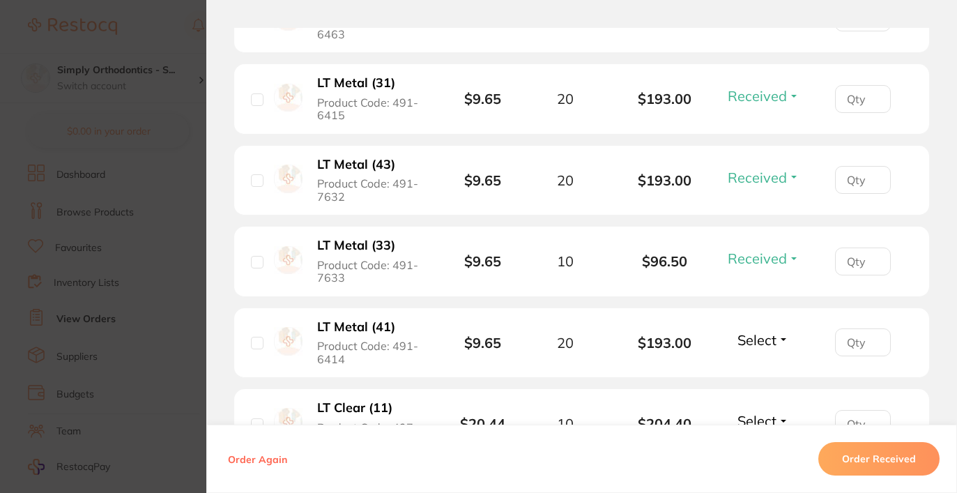
scroll to position [3426, 0]
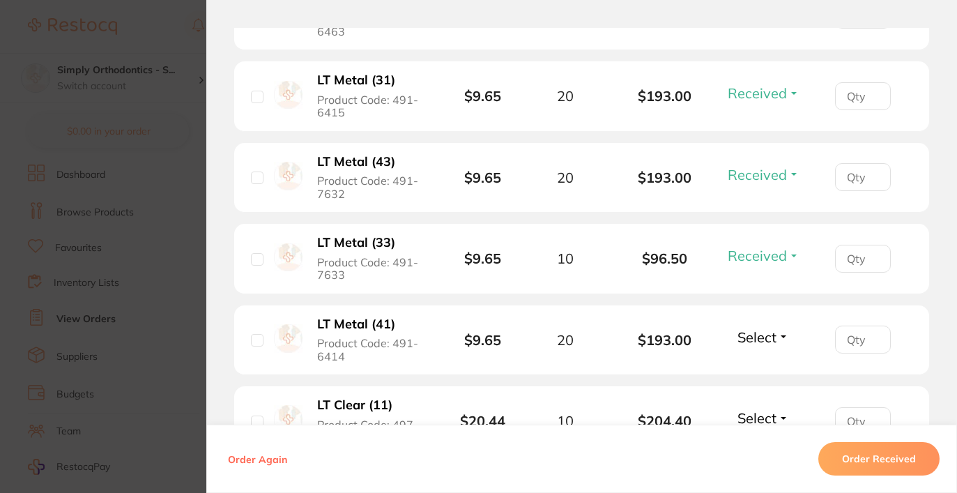
click at [758, 346] on span "Select" at bounding box center [756, 336] width 39 height 17
click at [758, 372] on span "Received" at bounding box center [763, 367] width 36 height 10
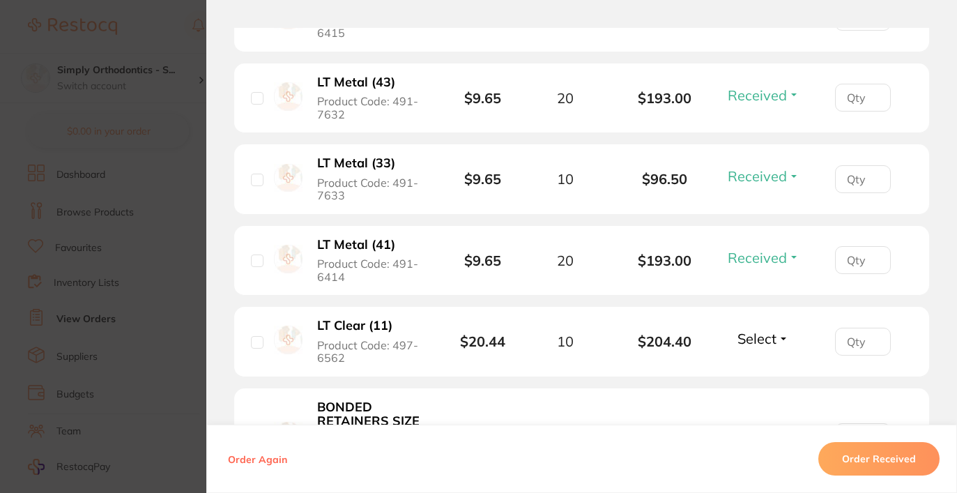
scroll to position [3506, 0]
click at [766, 346] on span "Select" at bounding box center [756, 337] width 39 height 17
click at [758, 379] on button "Received" at bounding box center [763, 368] width 36 height 22
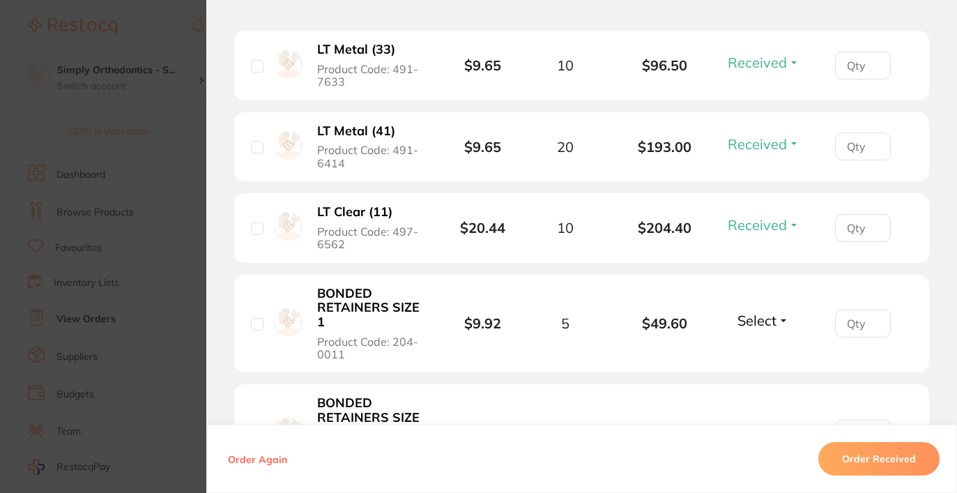
scroll to position [3623, 0]
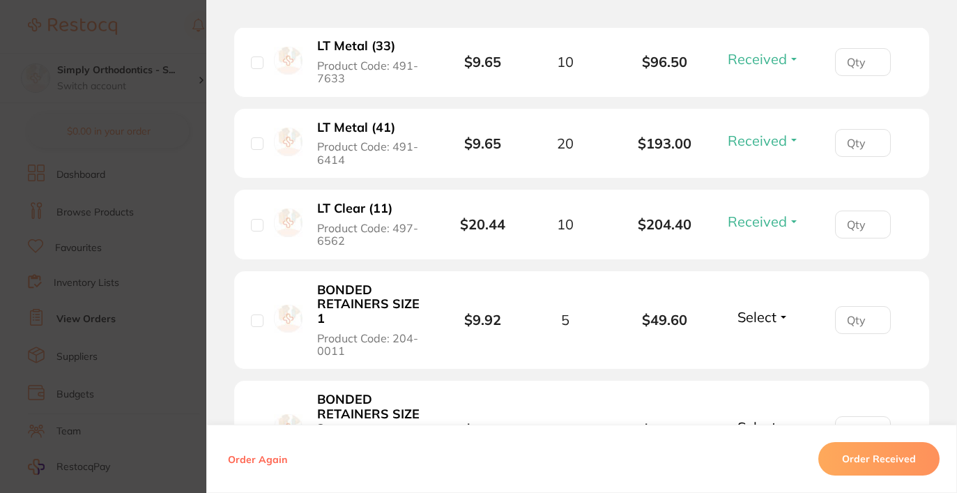
click at [764, 325] on span "Select" at bounding box center [756, 316] width 39 height 17
click at [761, 352] on span "Received" at bounding box center [763, 346] width 36 height 10
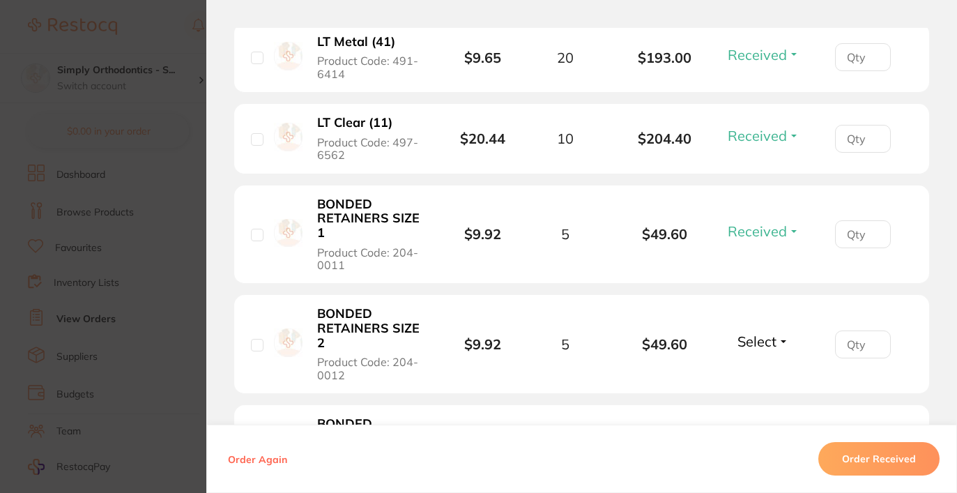
scroll to position [3715, 0]
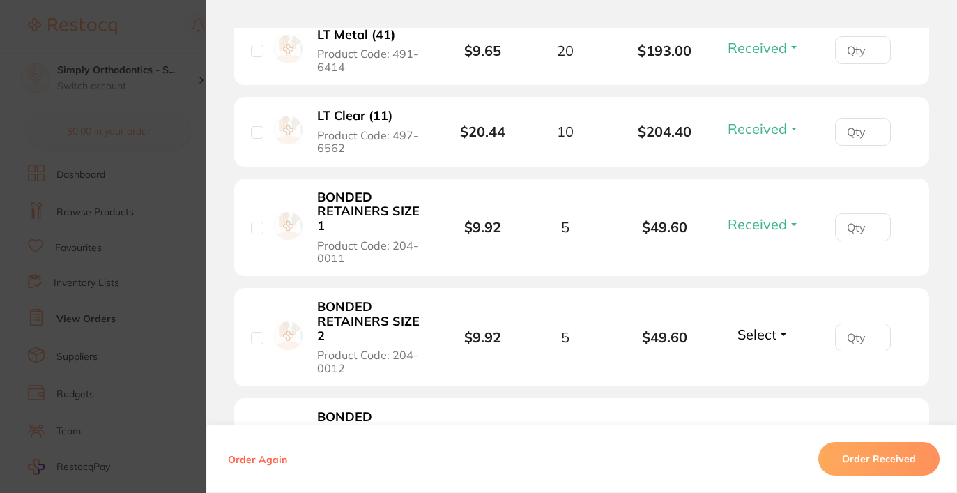
click at [765, 343] on span "Select" at bounding box center [756, 333] width 39 height 17
click at [764, 369] on span "Received" at bounding box center [763, 364] width 36 height 10
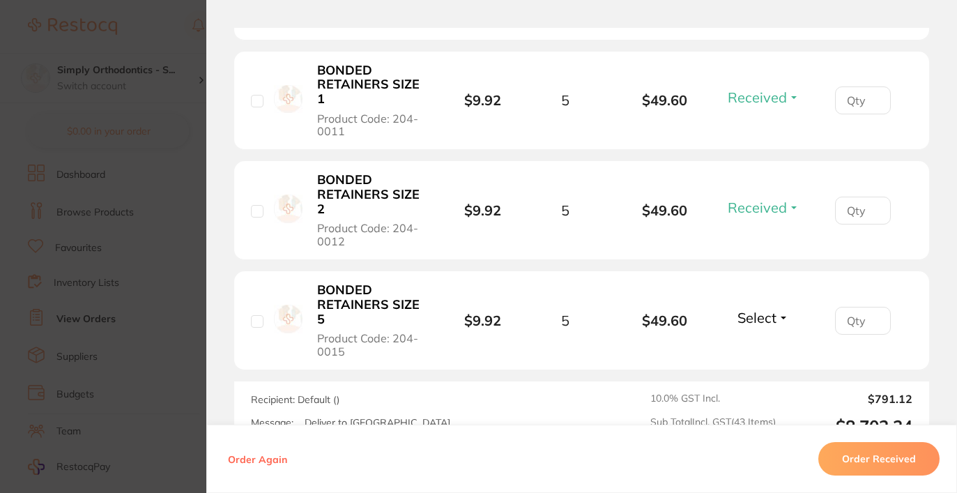
scroll to position [3843, 0]
click at [761, 325] on span "Select" at bounding box center [756, 316] width 39 height 17
click at [766, 352] on span "Received" at bounding box center [763, 346] width 36 height 10
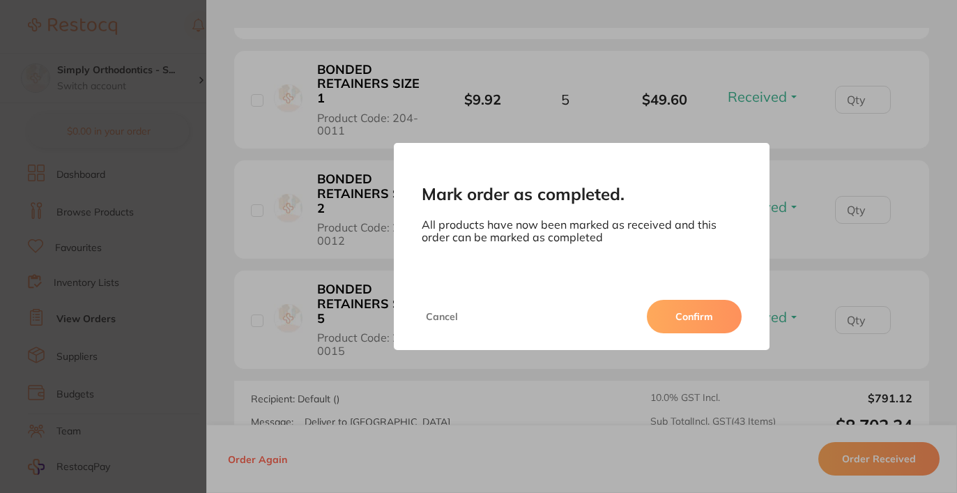
click at [726, 327] on button "Confirm" at bounding box center [694, 316] width 95 height 33
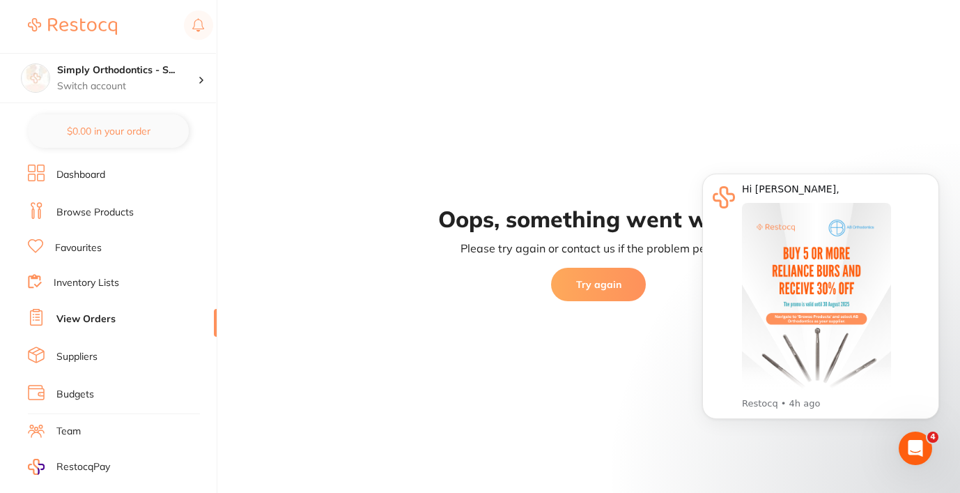
click at [593, 284] on button "Try again" at bounding box center [598, 284] width 95 height 33
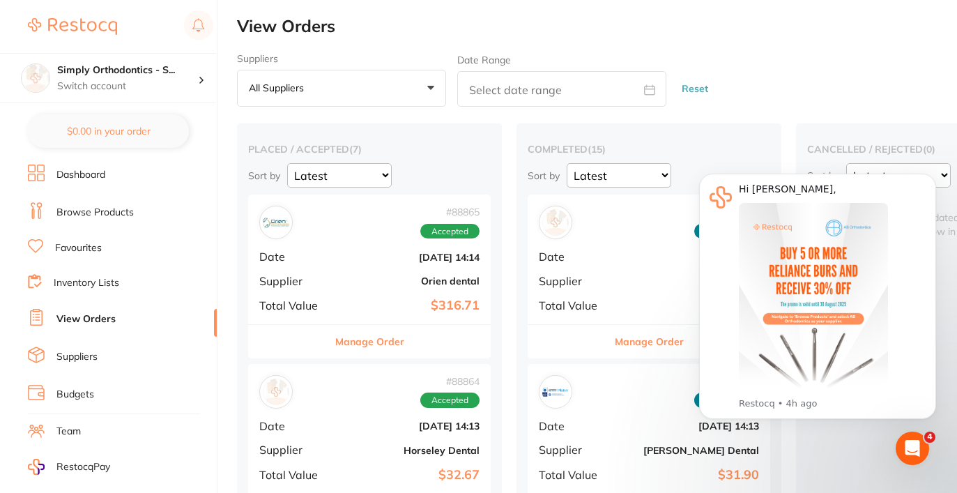
click at [756, 98] on div "Suppliers All suppliers +0 All suppliers AB Orthodontics [PERSON_NAME] AHP Dent…" at bounding box center [597, 80] width 720 height 54
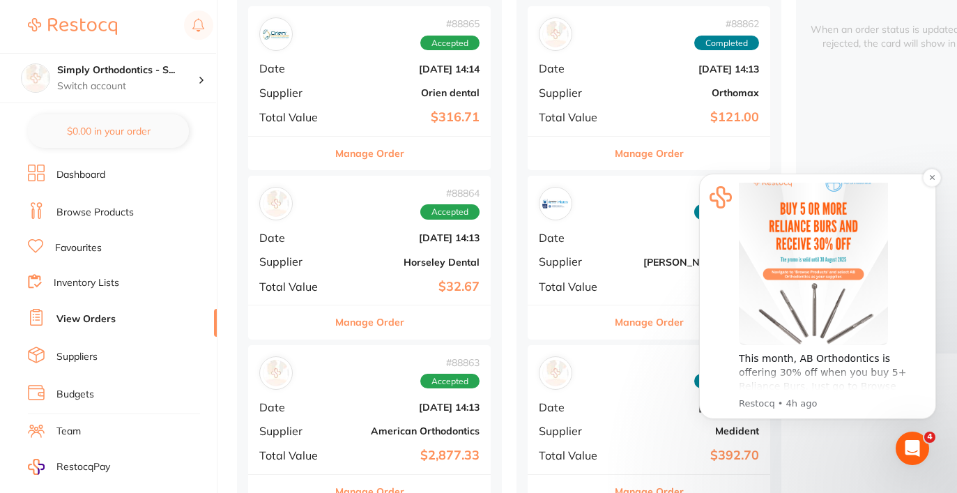
scroll to position [45, 0]
click at [931, 178] on icon "Dismiss notification" at bounding box center [931, 177] width 5 height 5
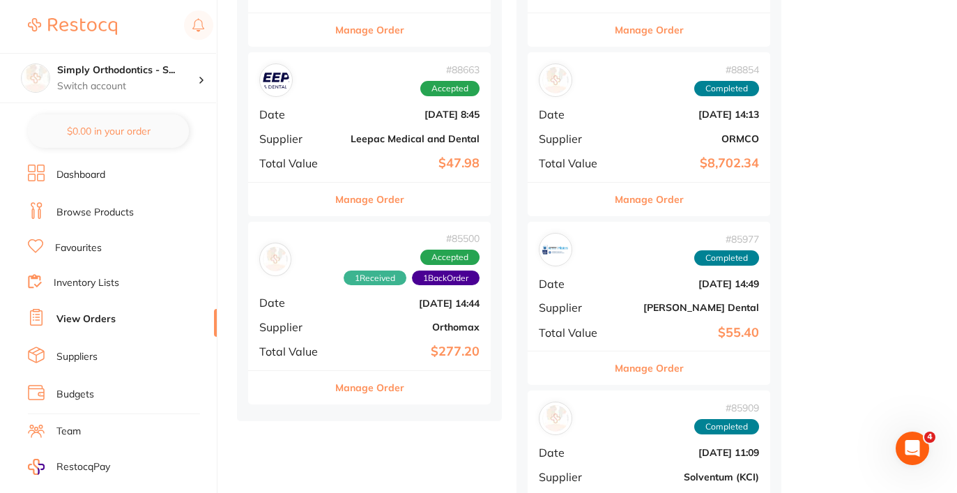
scroll to position [952, 0]
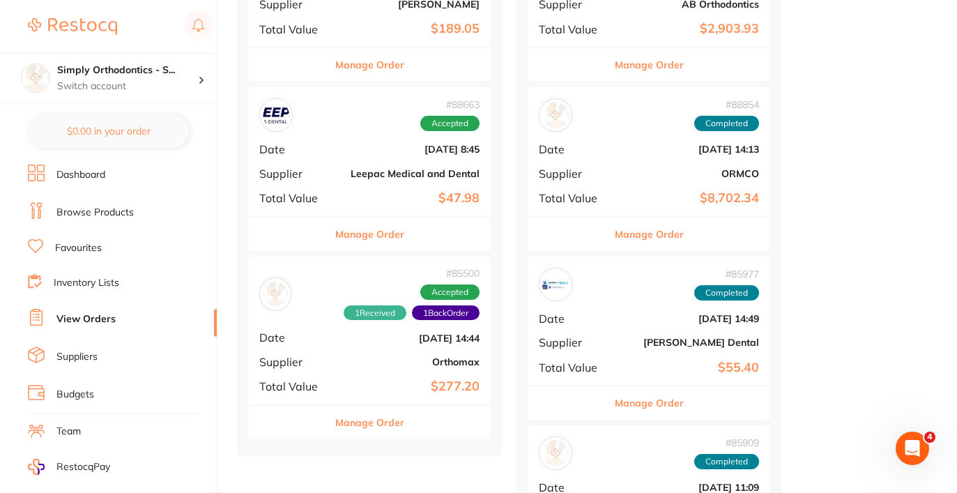
click at [441, 169] on b "Leepac Medical and Dental" at bounding box center [409, 173] width 139 height 11
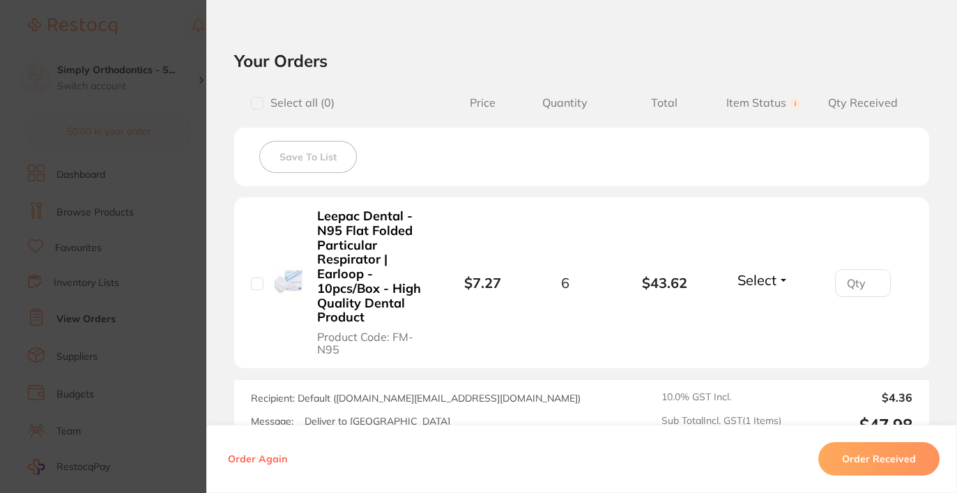
scroll to position [492, 0]
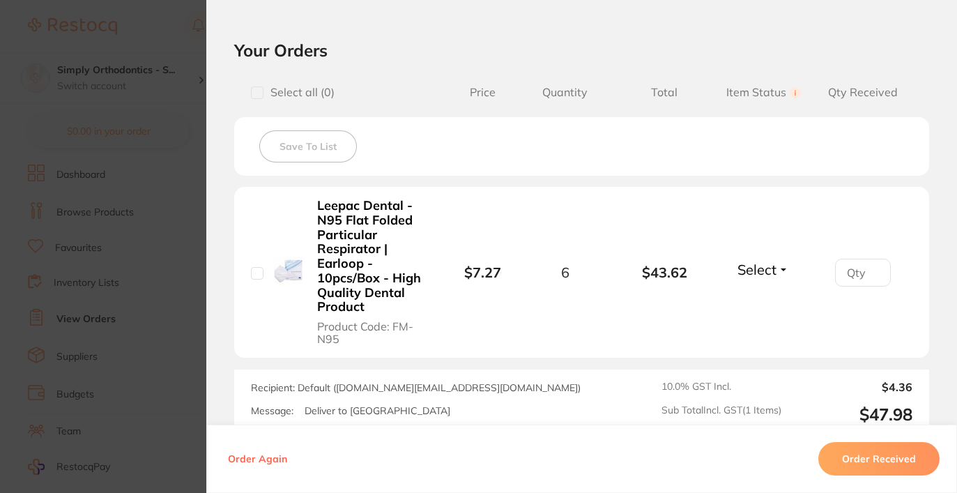
click at [747, 261] on span "Select" at bounding box center [756, 269] width 39 height 17
click at [750, 294] on span "Received" at bounding box center [763, 299] width 36 height 10
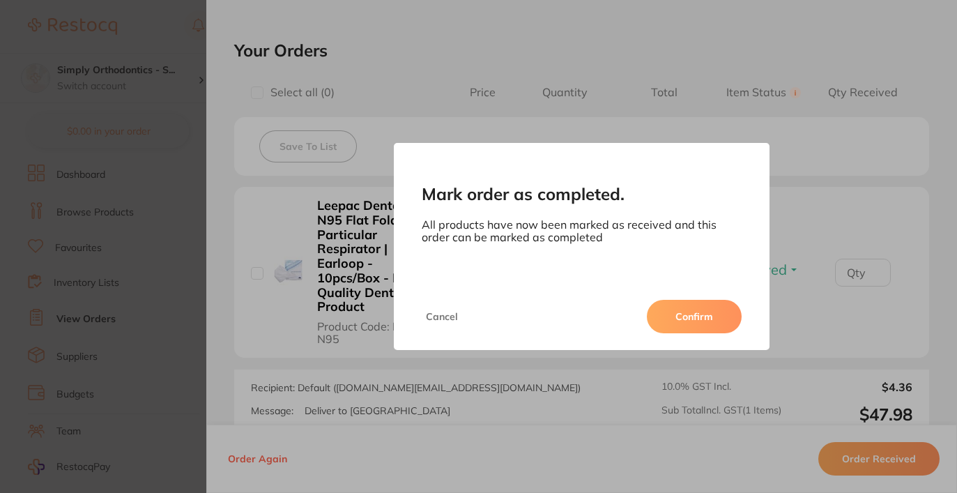
click at [713, 317] on button "Confirm" at bounding box center [694, 316] width 95 height 33
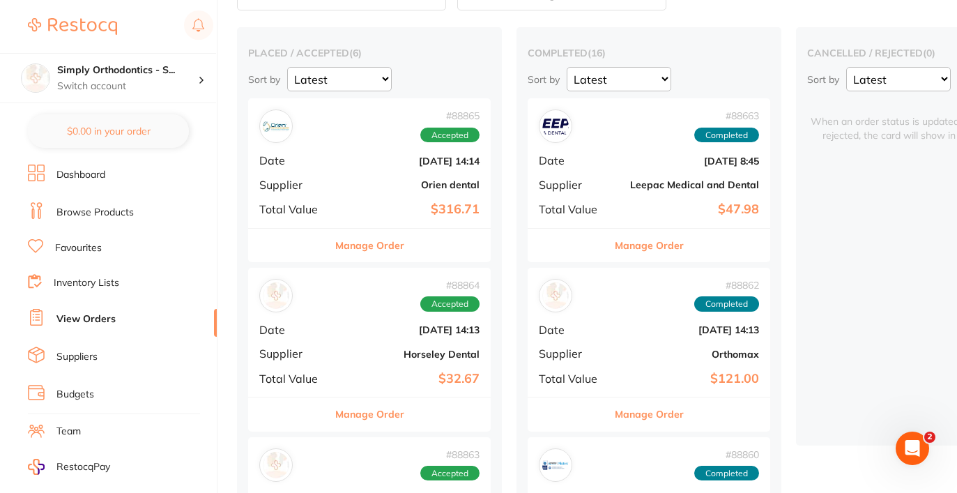
scroll to position [95, 0]
click at [449, 188] on b "Orien dental" at bounding box center [409, 185] width 139 height 11
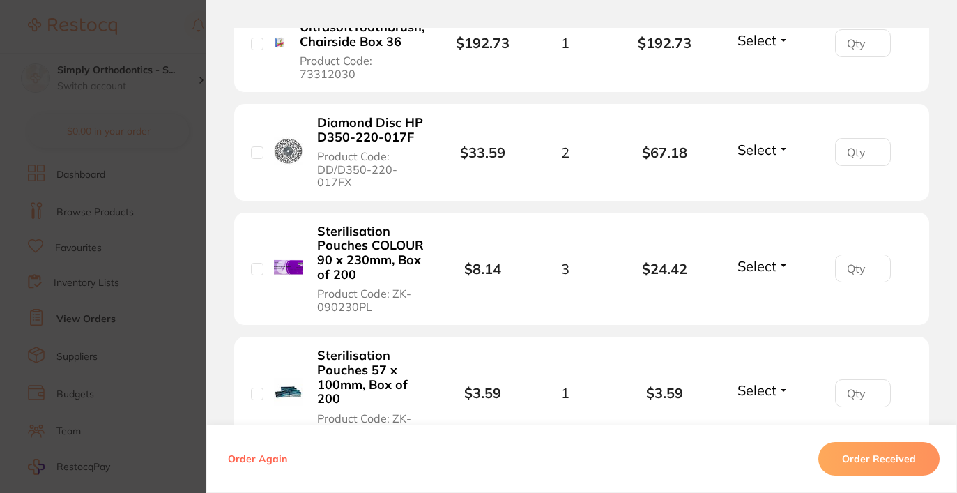
scroll to position [494, 0]
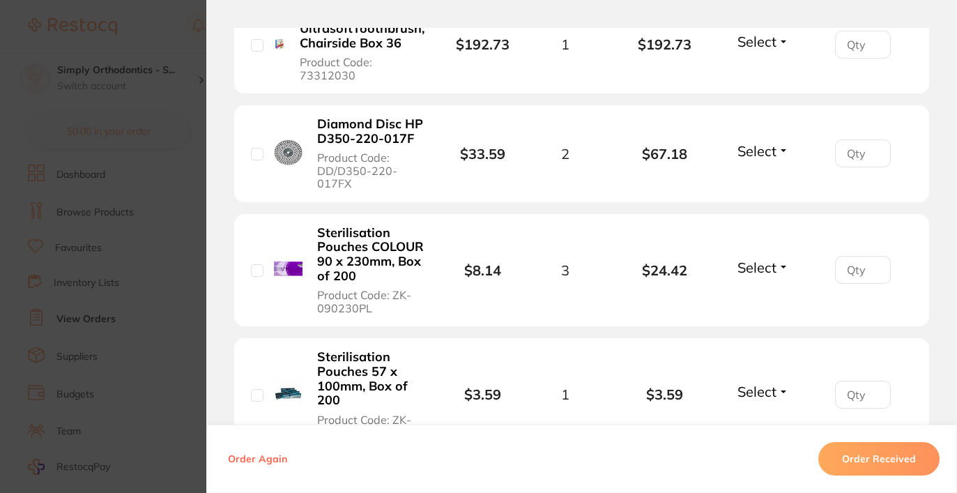
click at [767, 156] on span "Select" at bounding box center [756, 150] width 39 height 17
click at [768, 183] on span "Received" at bounding box center [763, 181] width 36 height 10
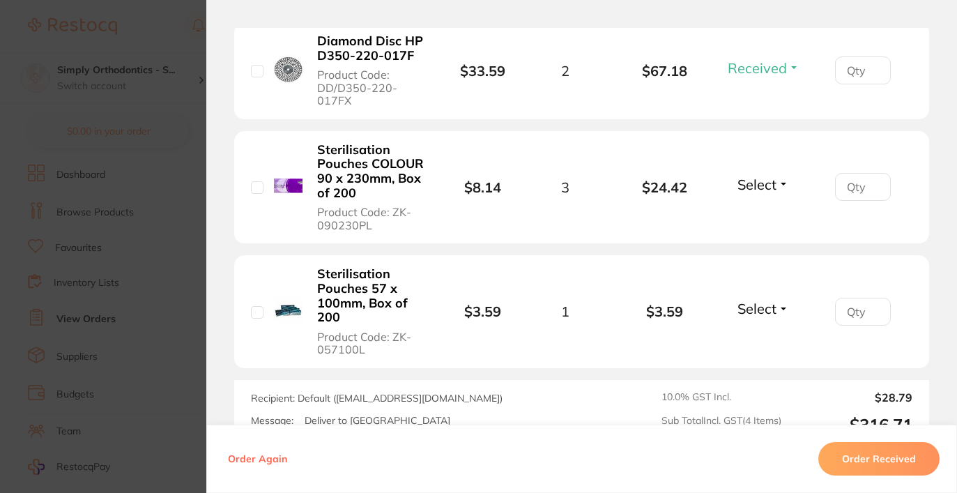
scroll to position [582, 0]
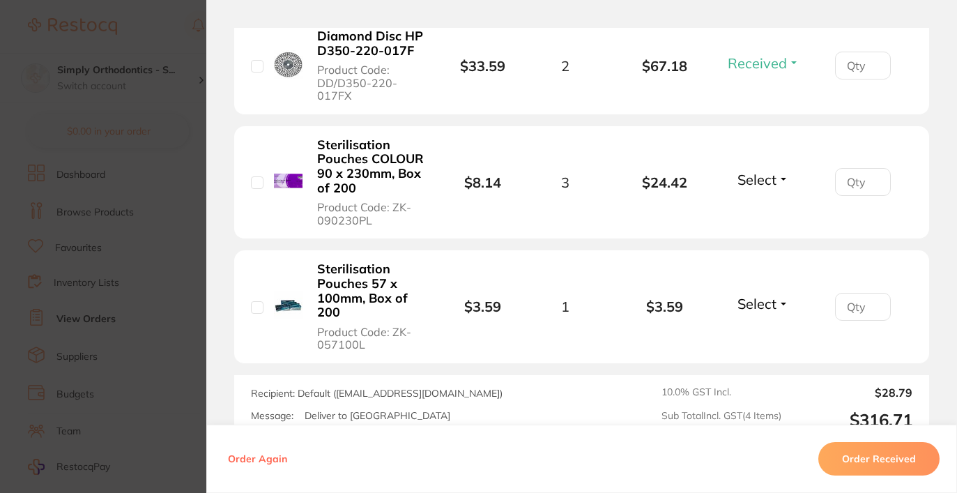
click at [768, 183] on span "Select" at bounding box center [756, 179] width 39 height 17
click at [766, 212] on span "Received" at bounding box center [763, 209] width 36 height 10
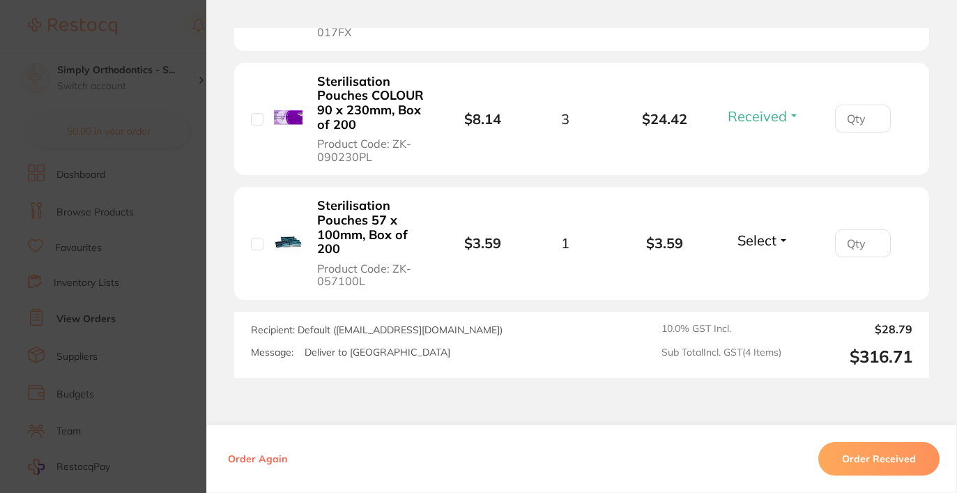
scroll to position [649, 0]
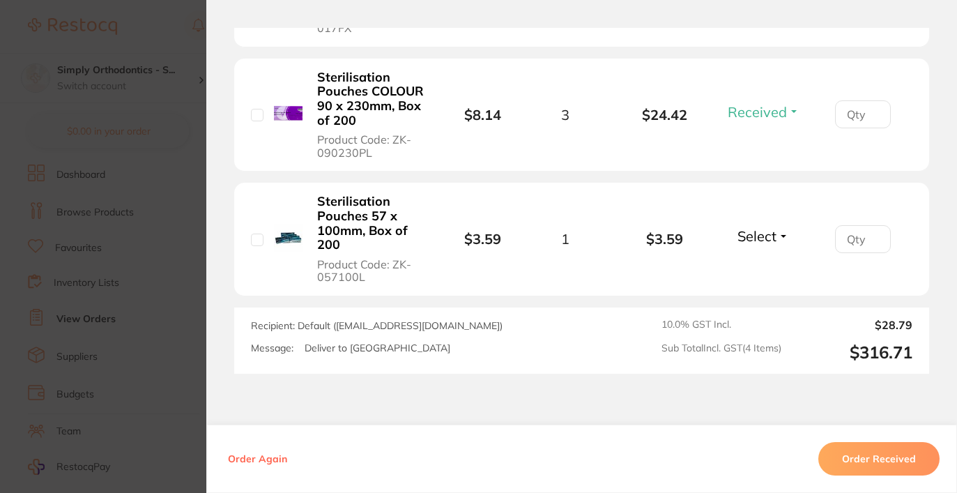
click at [759, 231] on span "Select" at bounding box center [756, 235] width 39 height 17
click at [761, 268] on span "Received" at bounding box center [763, 266] width 36 height 10
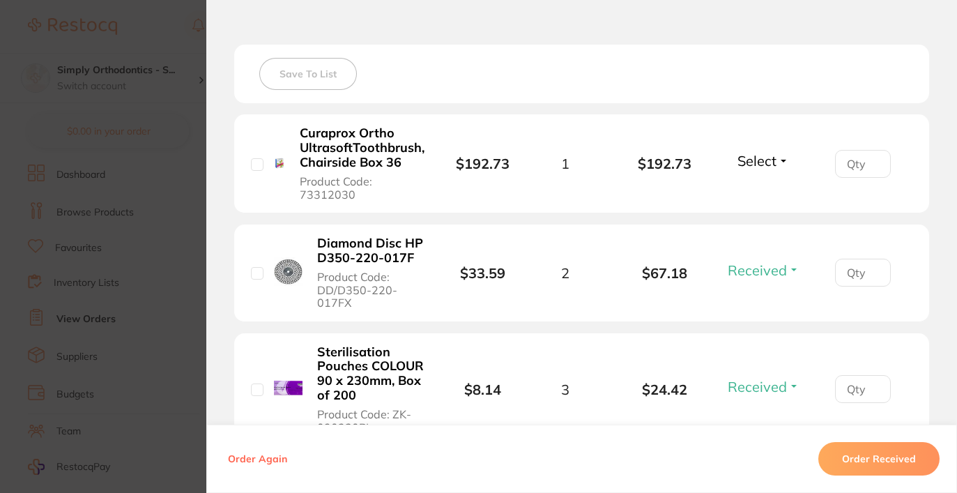
scroll to position [373, 0]
click at [126, 222] on section "Order ID: Restocq- 88865 Order Information 3 Received Accepted Order Order Date…" at bounding box center [478, 246] width 957 height 493
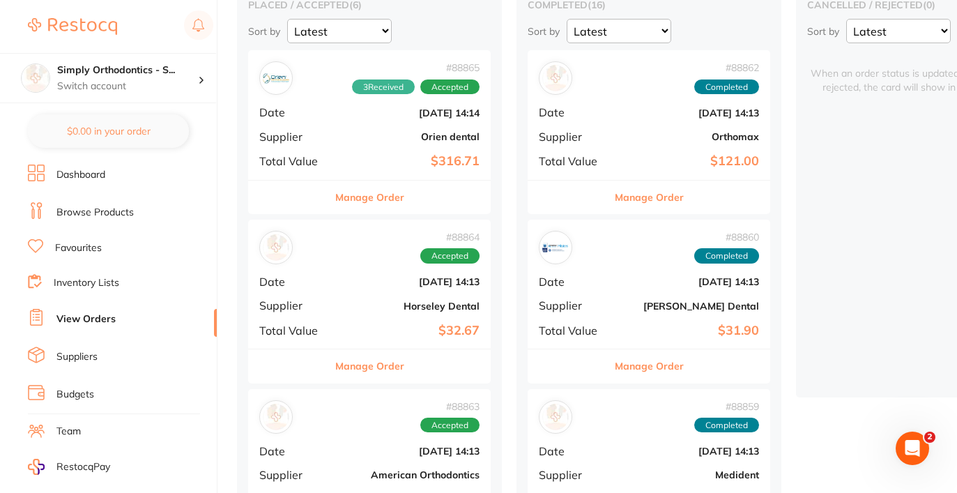
scroll to position [144, 0]
